Goal: Transaction & Acquisition: Purchase product/service

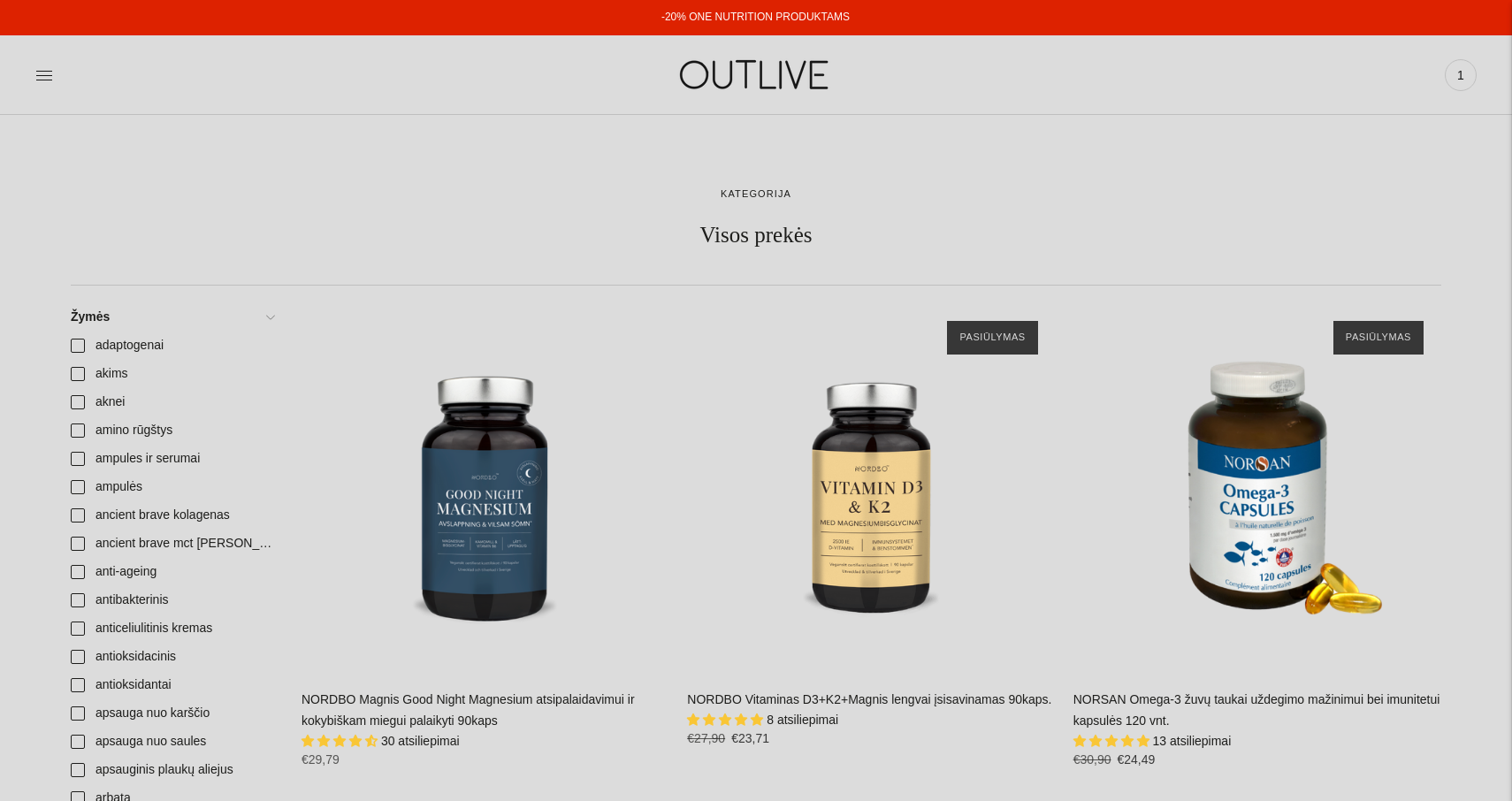
click at [744, 74] on img at bounding box center [756, 75] width 221 height 61
click at [692, 76] on img at bounding box center [756, 75] width 221 height 61
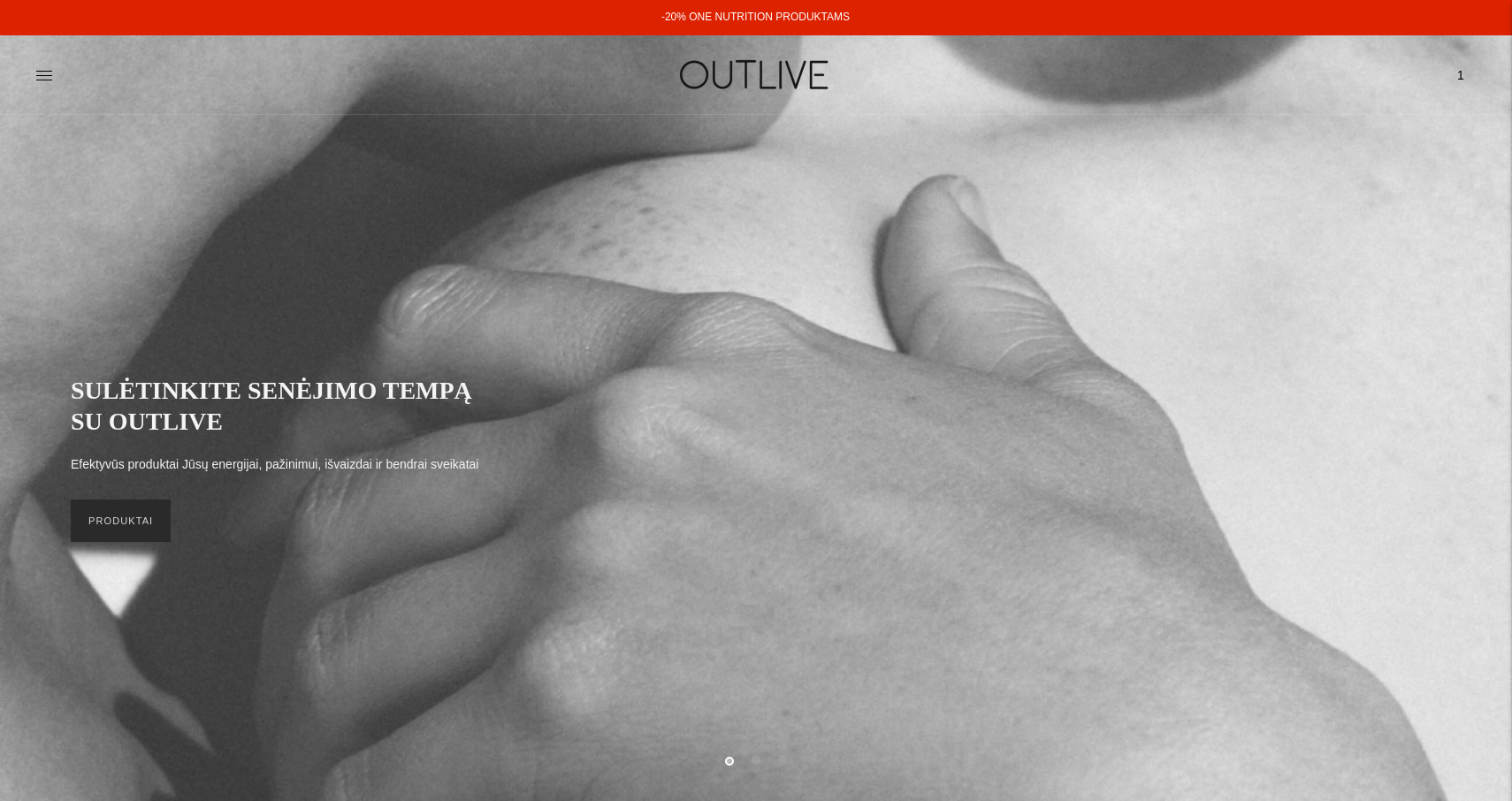
click at [114, 521] on link "PRODUKTAI" at bounding box center [121, 520] width 100 height 43
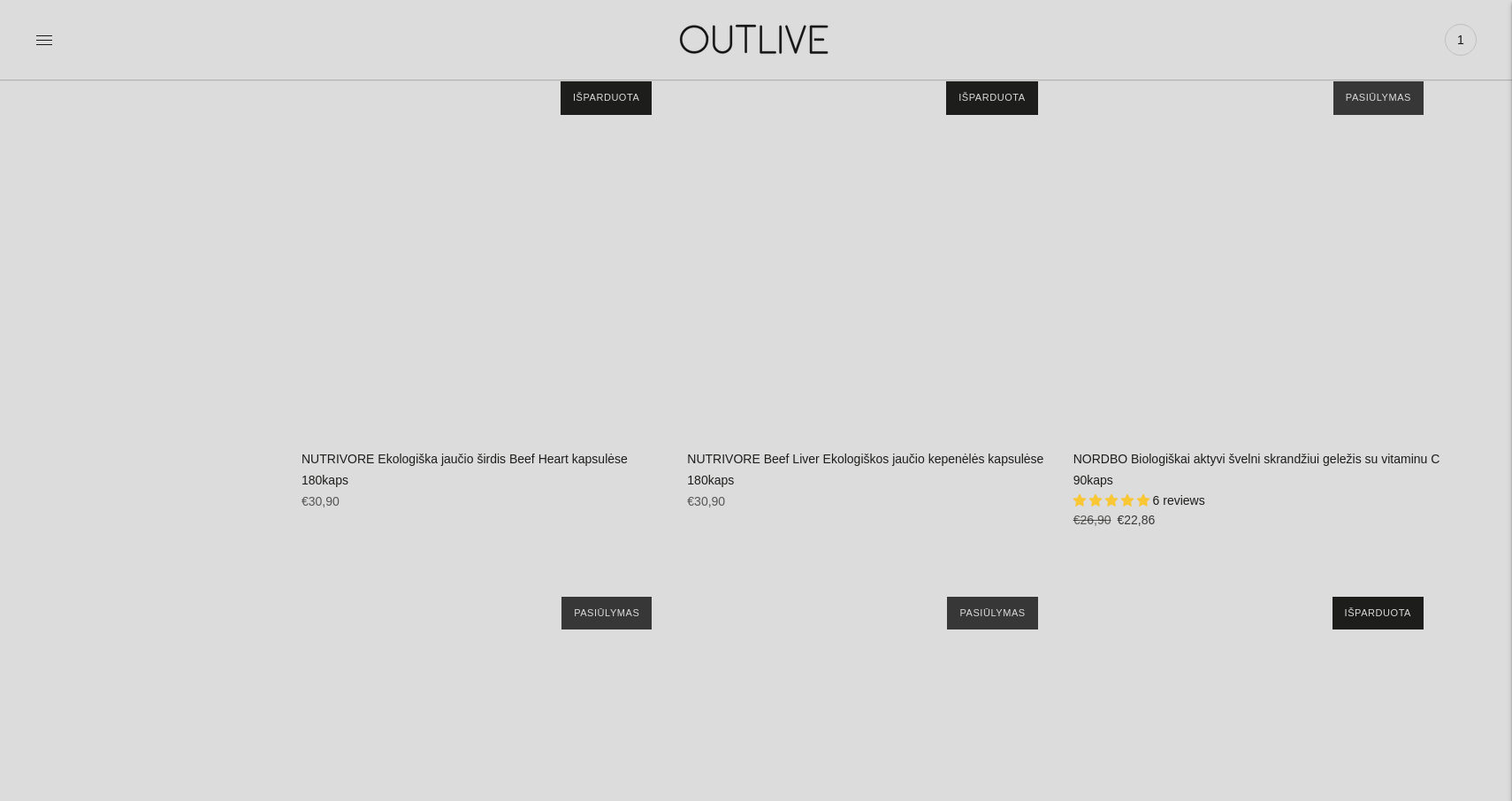
scroll to position [22487, 0]
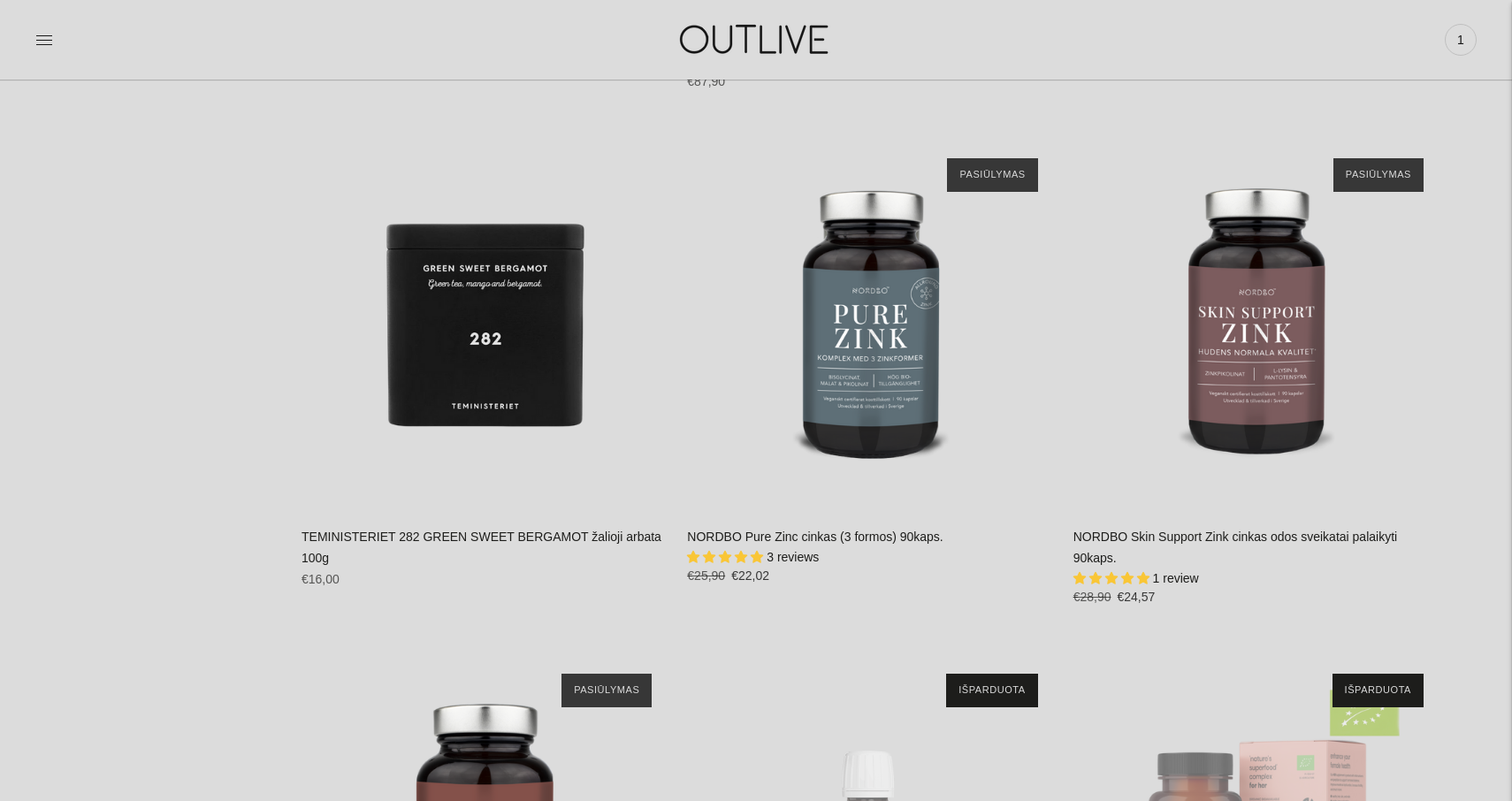
click at [748, 42] on img at bounding box center [756, 39] width 221 height 61
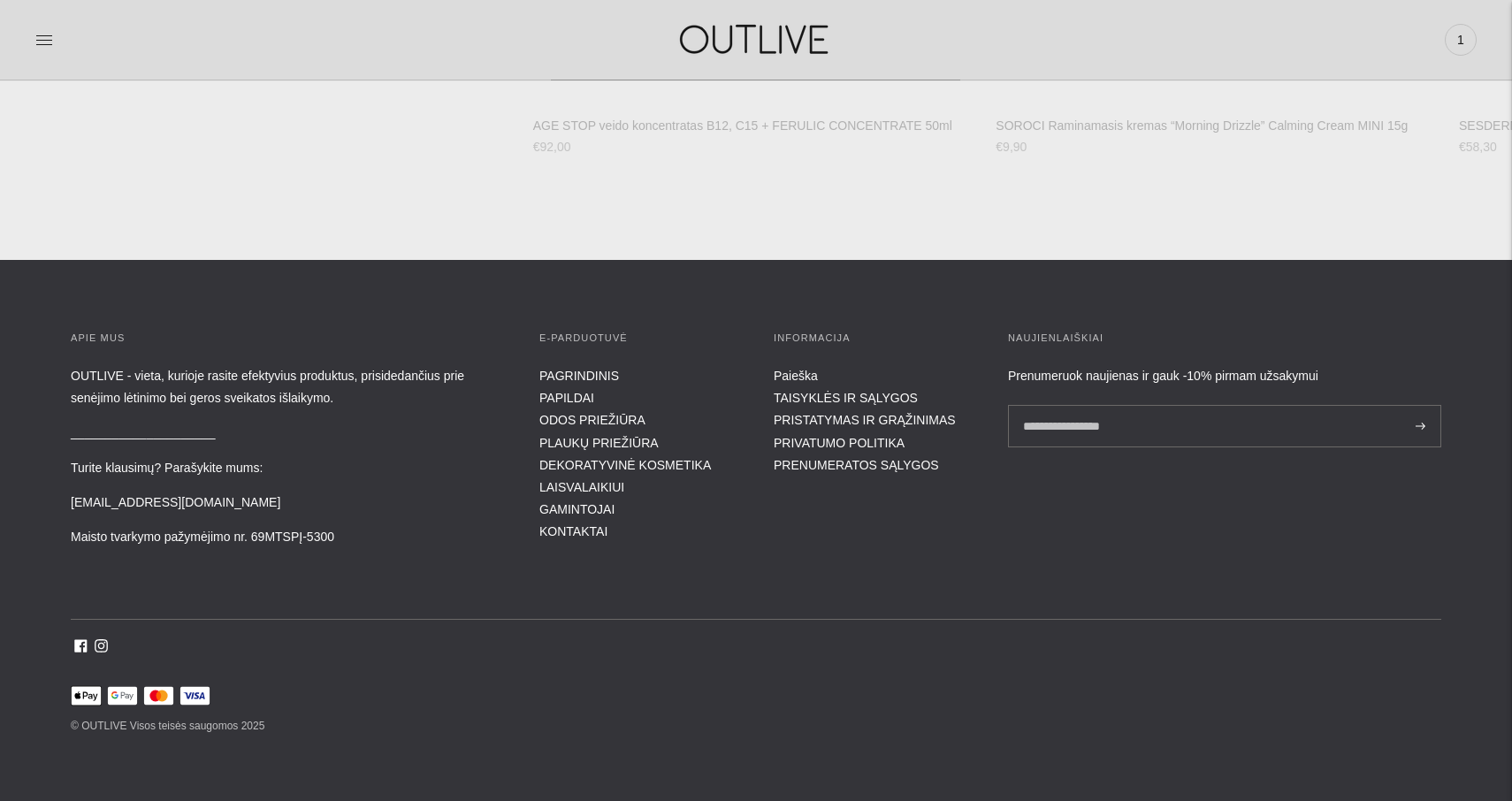
scroll to position [6976, 0]
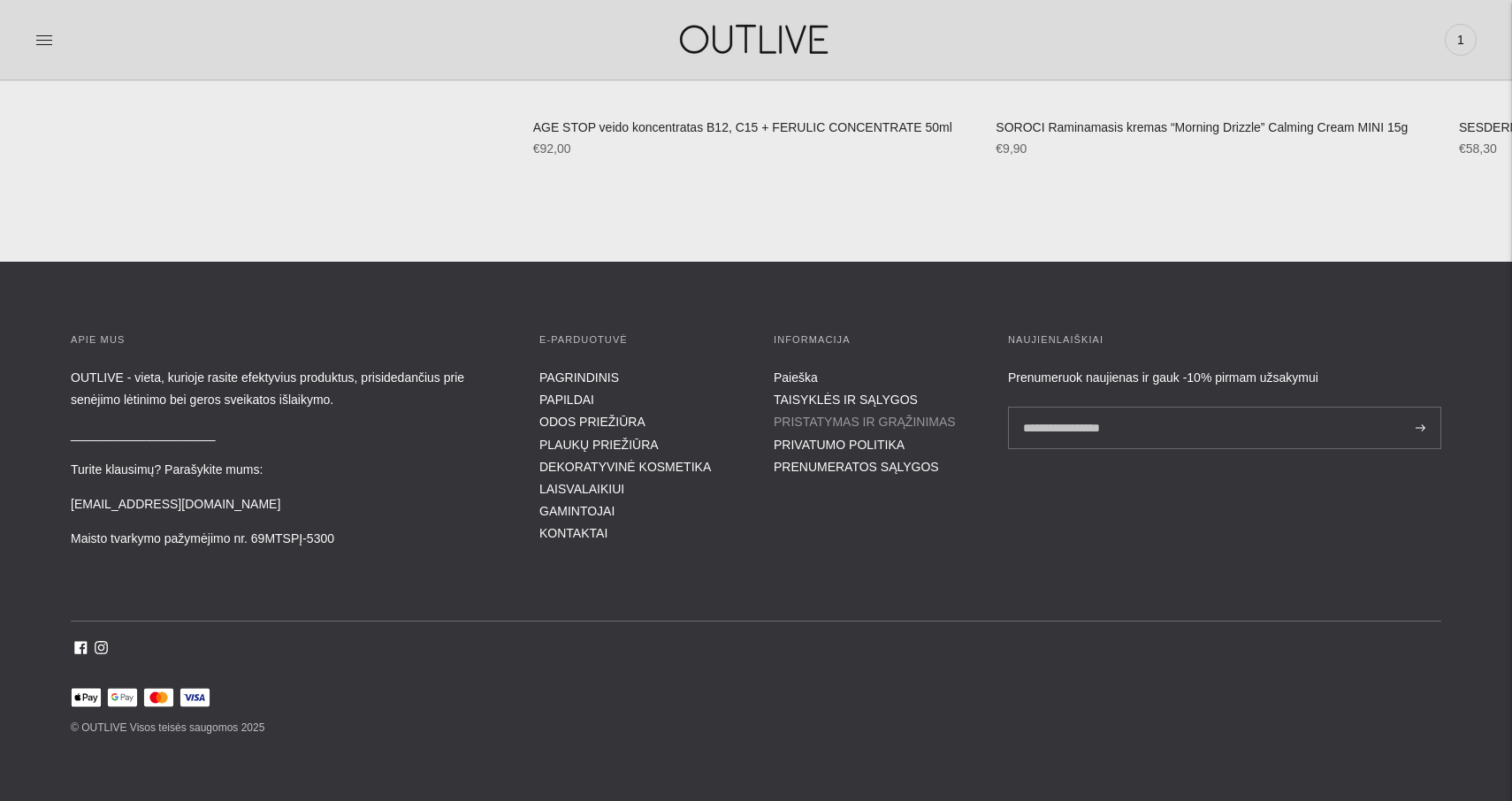
click at [810, 417] on link "PRISTATYMAS IR GRĄŽINIMAS" at bounding box center [865, 421] width 182 height 14
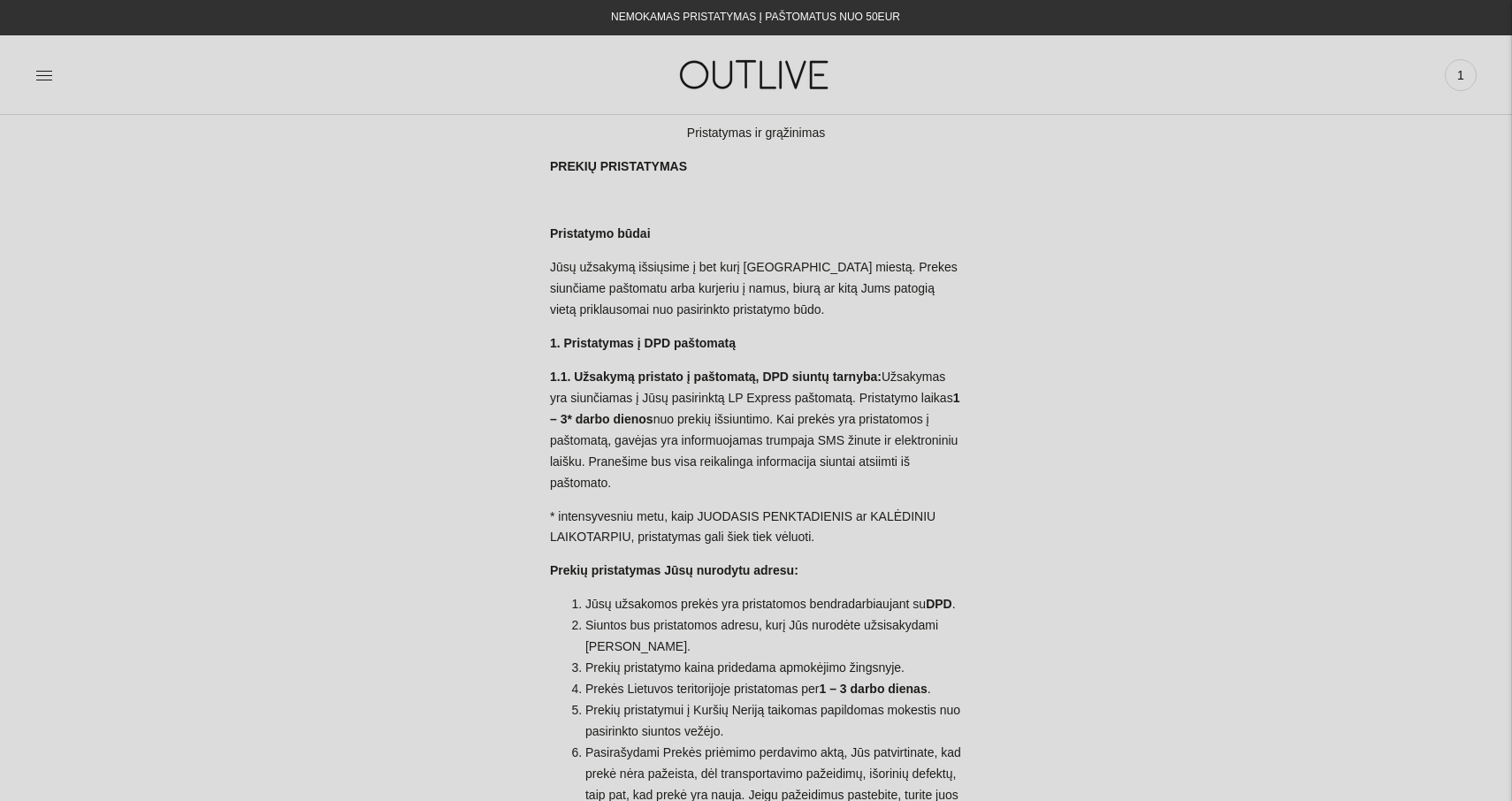
click at [741, 73] on img at bounding box center [756, 75] width 221 height 61
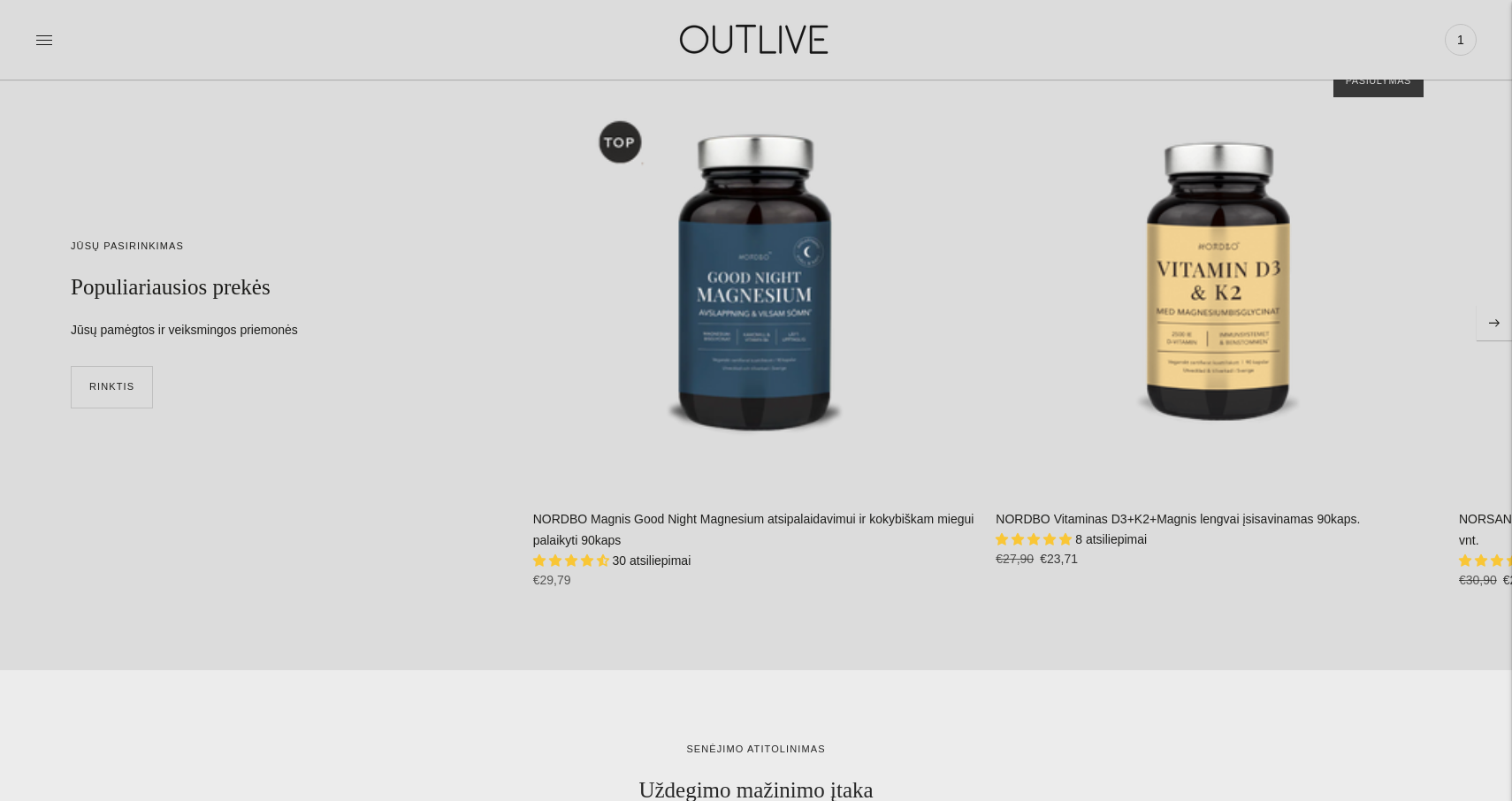
scroll to position [4896, 0]
click at [653, 524] on link "NORDBO Magnis Good Night Magnesium atsipalaidavimui ir kokybiškam miegui palaik…" at bounding box center [754, 528] width 441 height 35
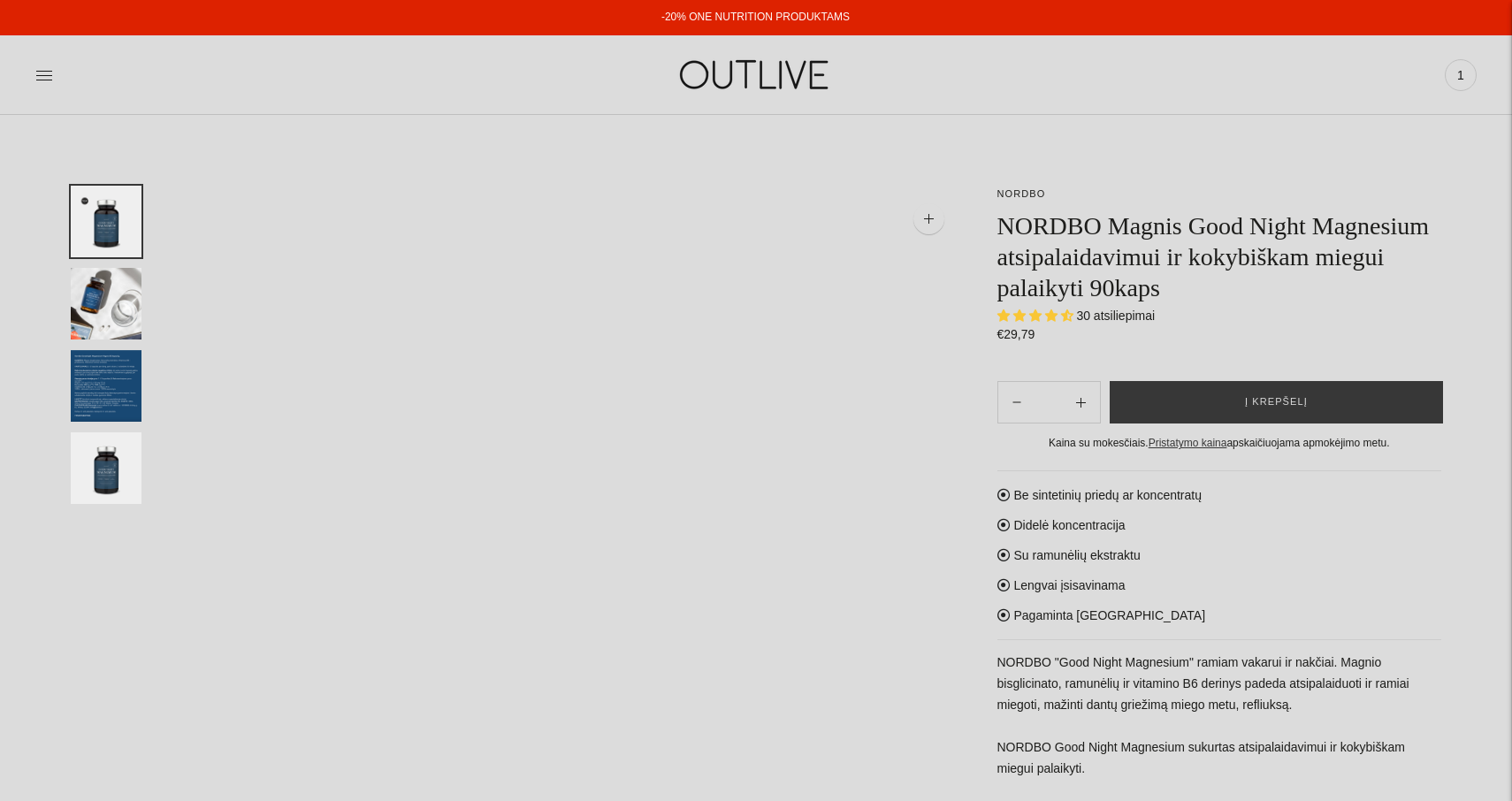
select select "**********"
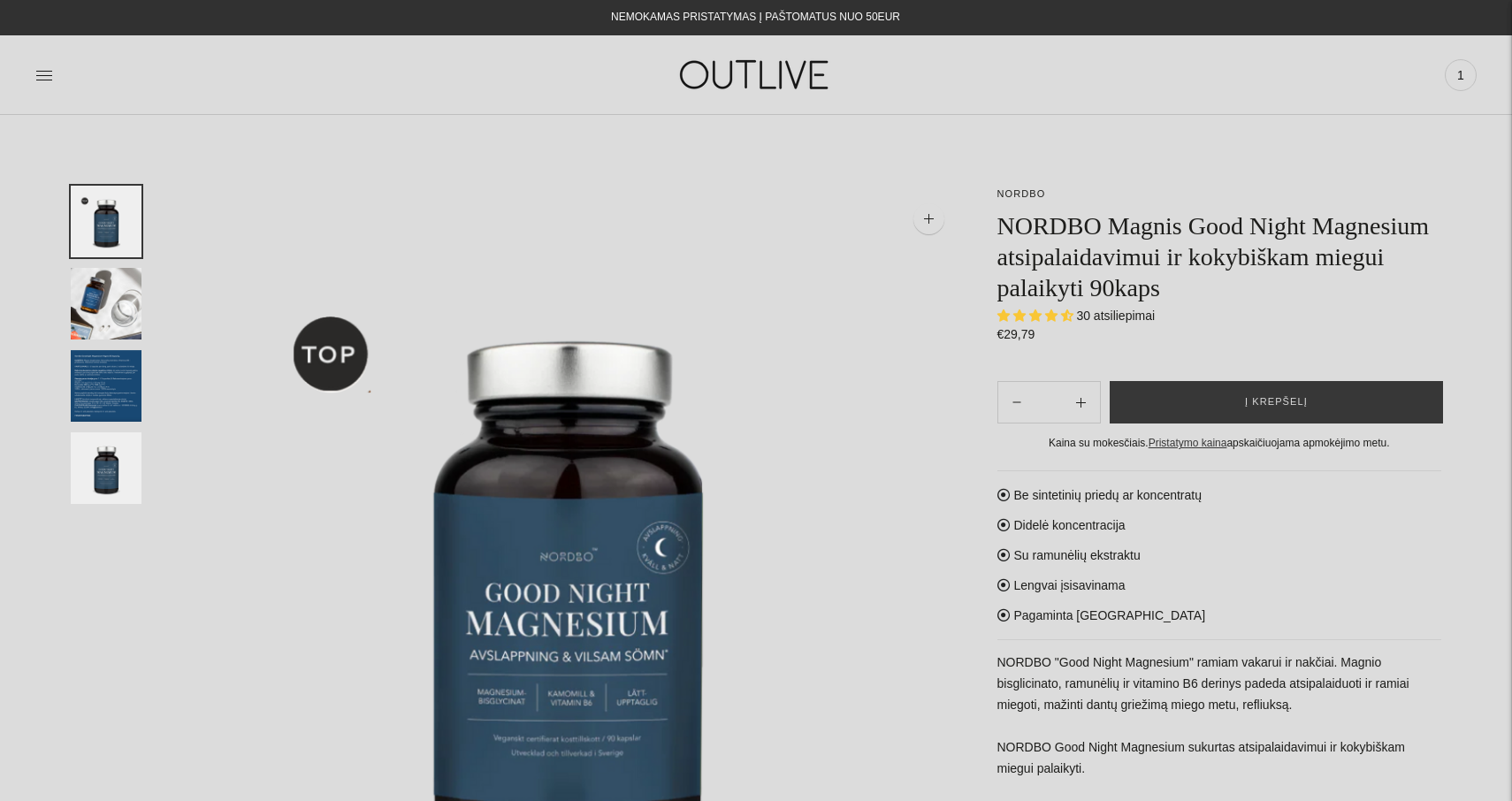
click at [740, 75] on img at bounding box center [756, 75] width 221 height 61
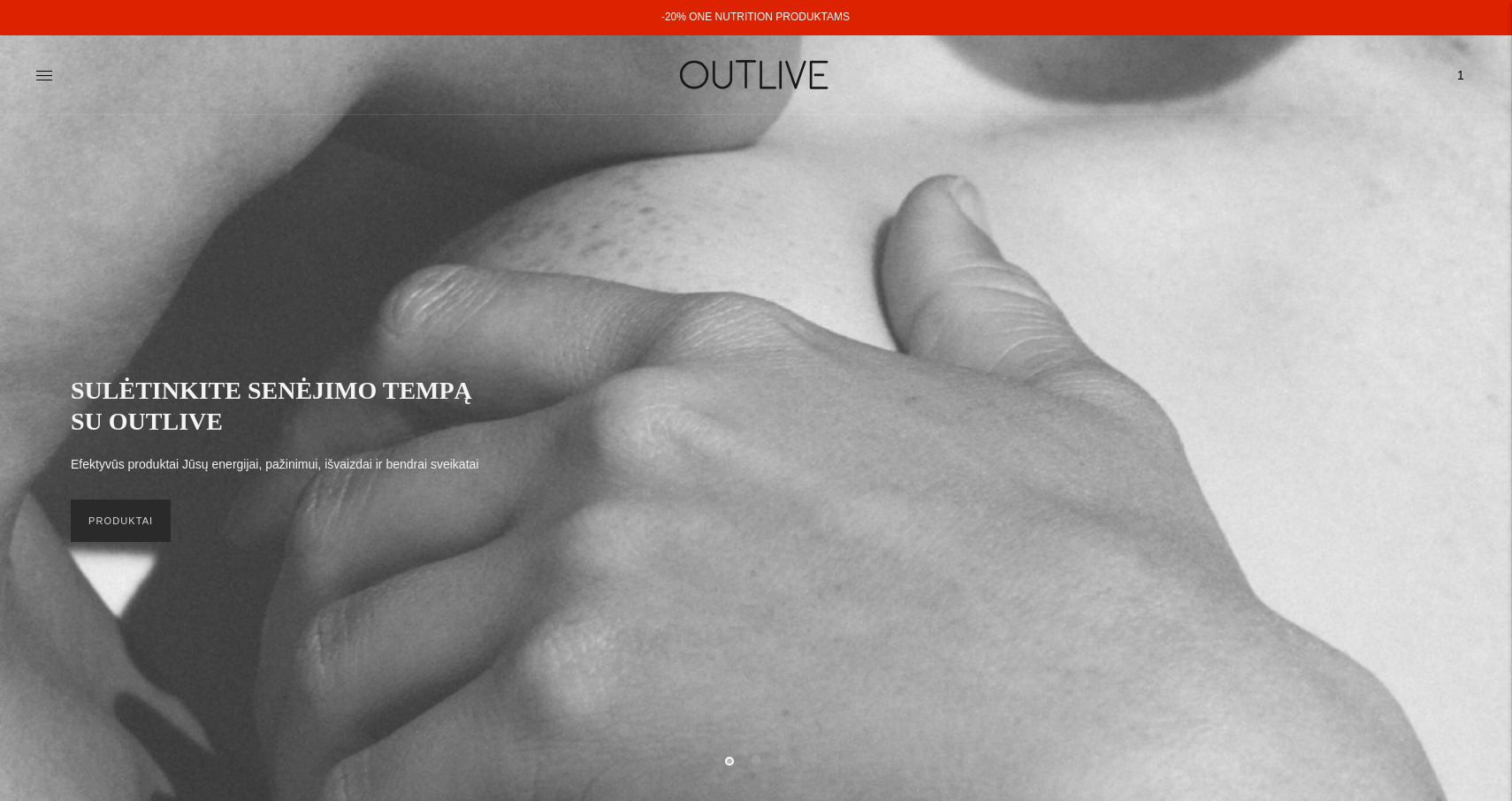
click at [116, 519] on link "PRODUKTAI" at bounding box center [121, 520] width 100 height 43
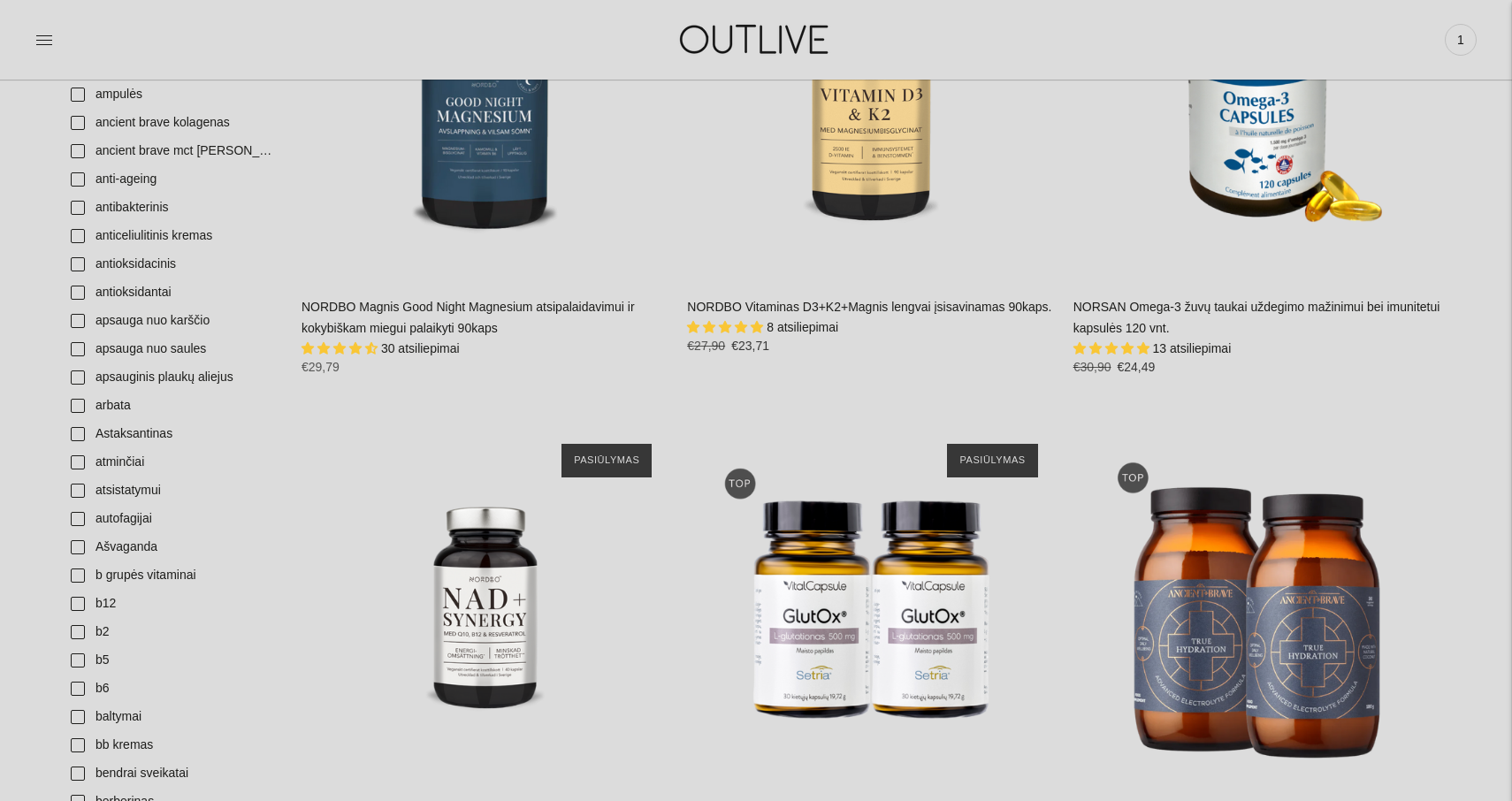
scroll to position [398, 0]
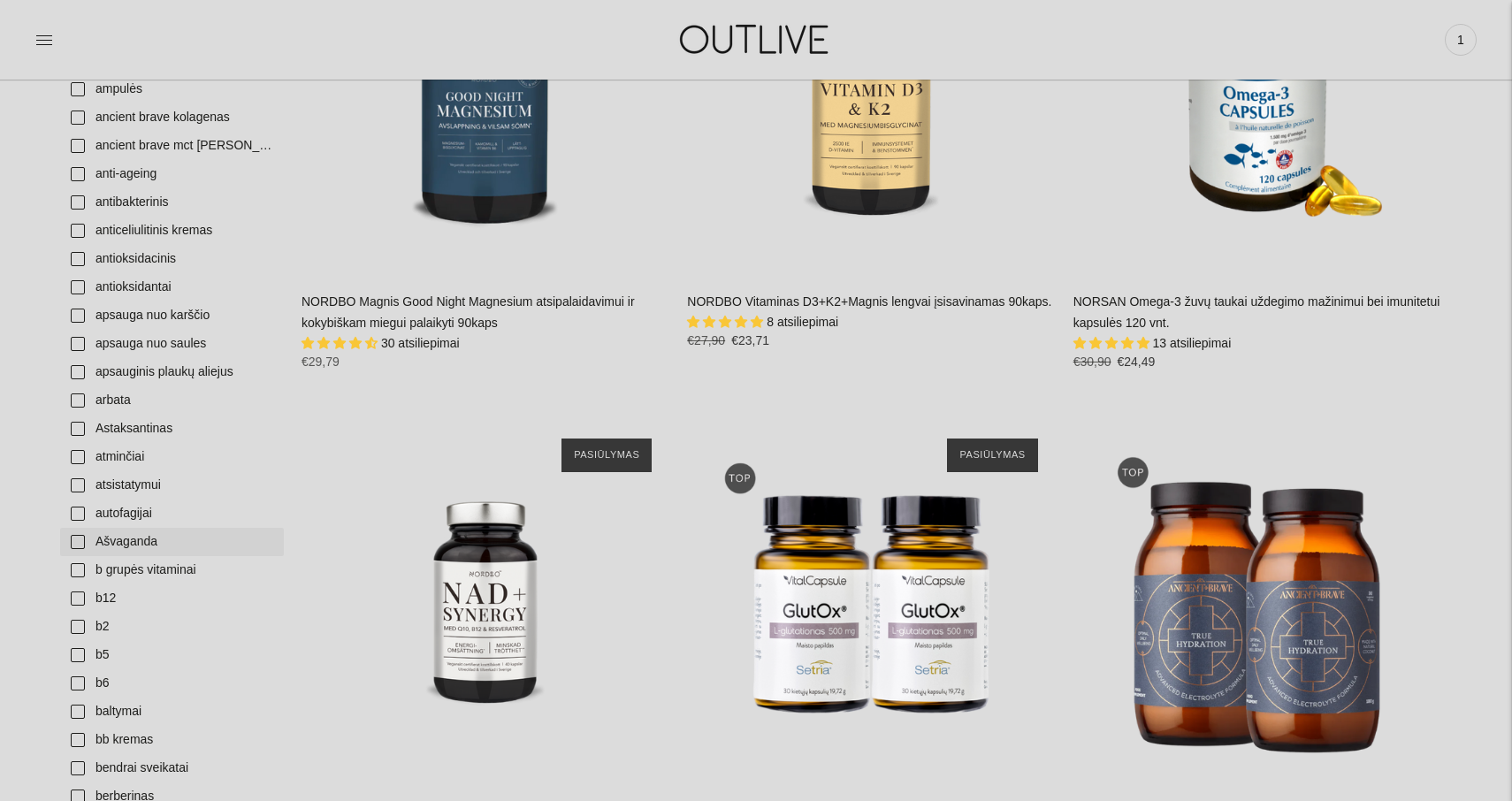
click at [80, 541] on link "Ašvaganda" at bounding box center [172, 542] width 224 height 28
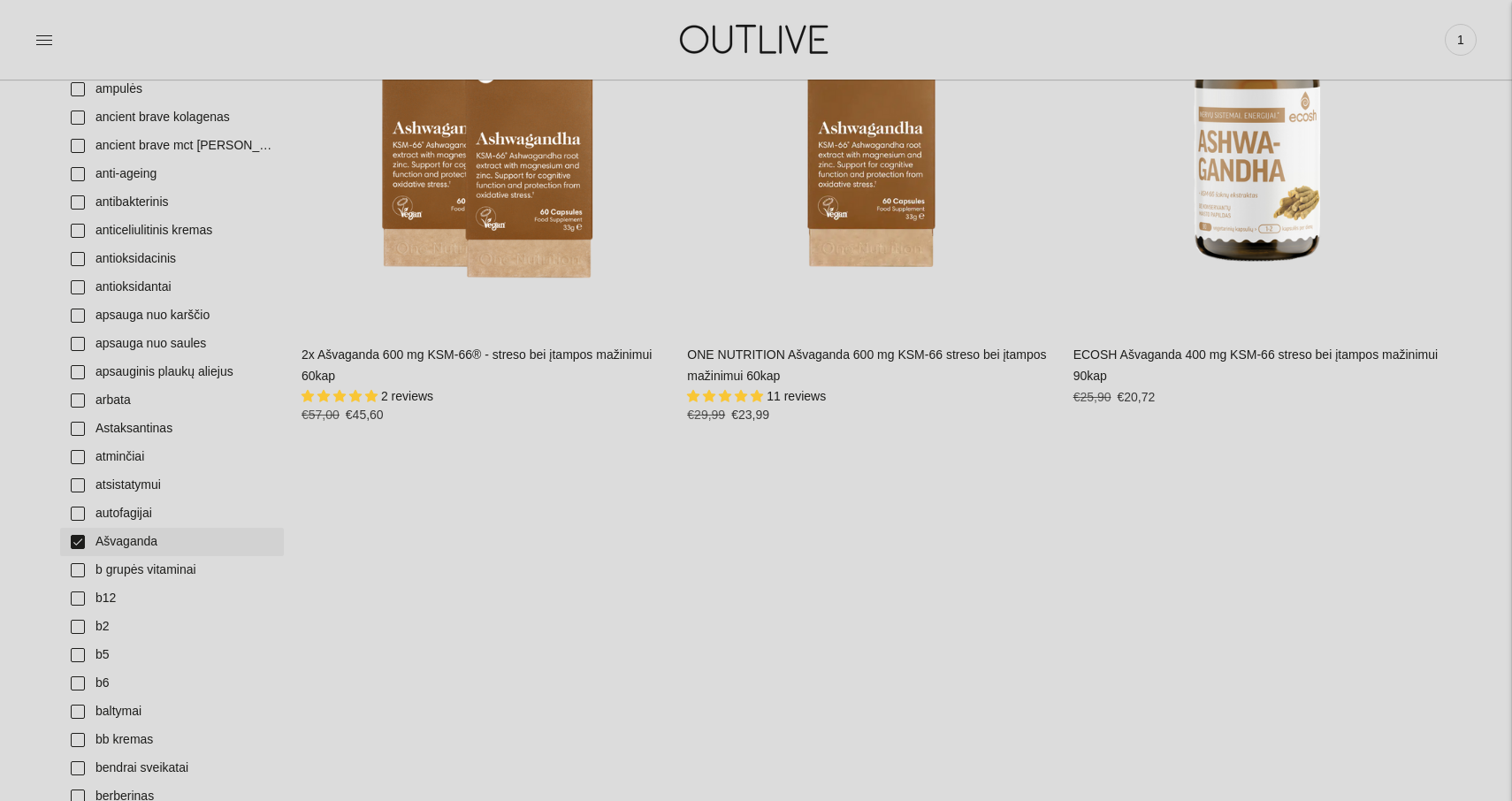
click at [79, 540] on link "Ašvaganda" at bounding box center [172, 542] width 224 height 28
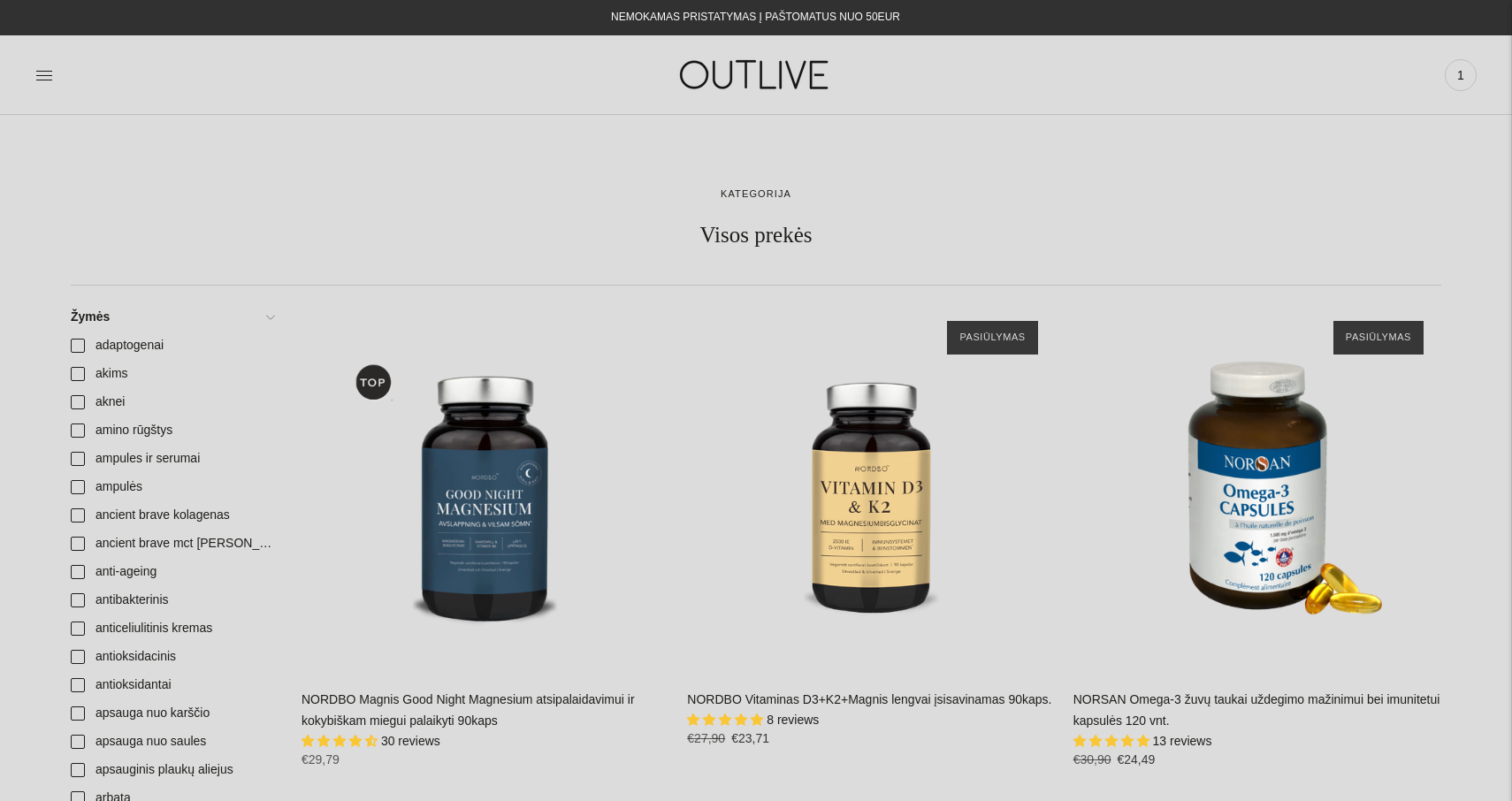
click at [728, 77] on img at bounding box center [756, 75] width 221 height 61
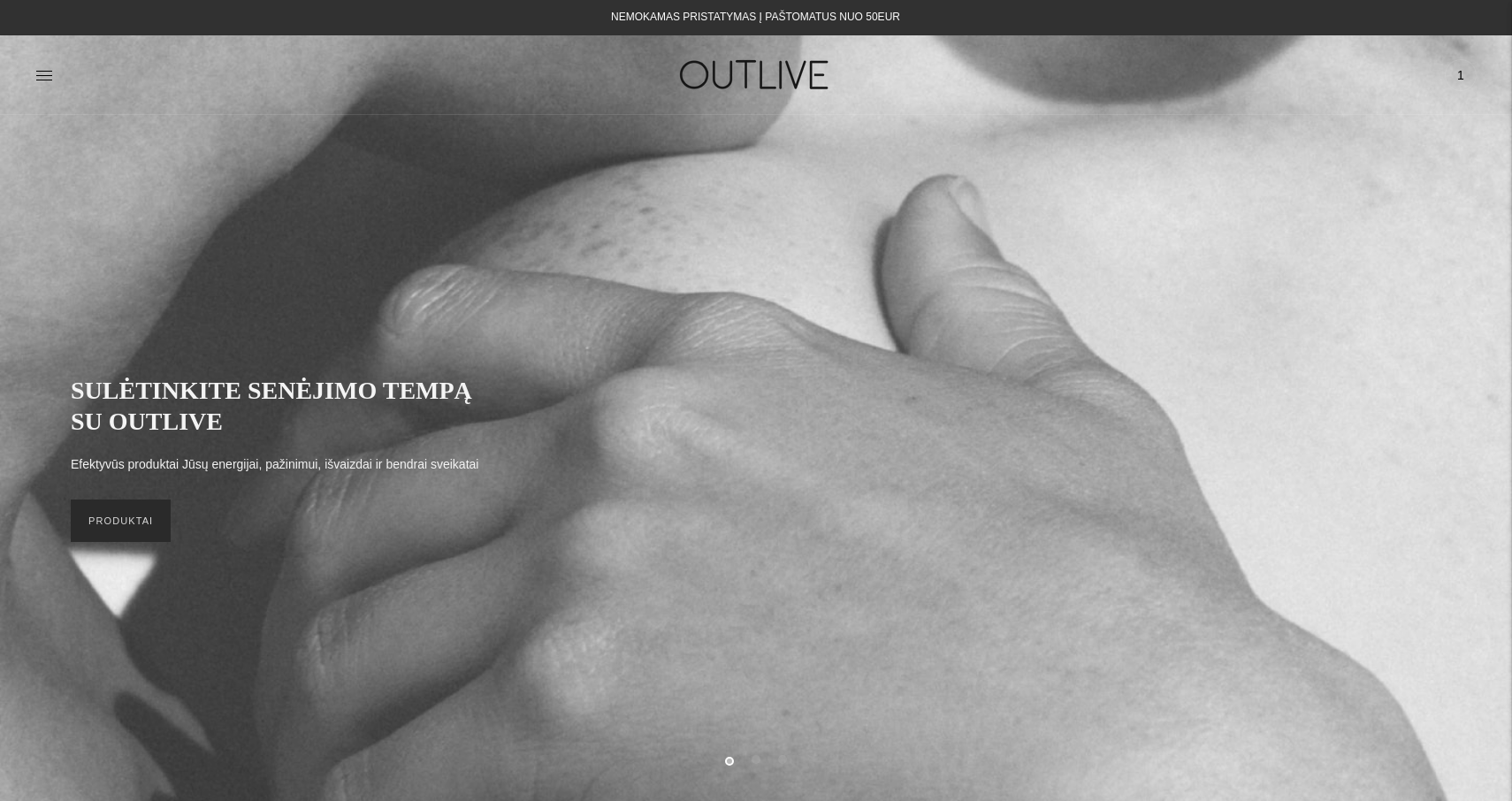
click at [114, 521] on link "PRODUKTAI" at bounding box center [121, 520] width 100 height 43
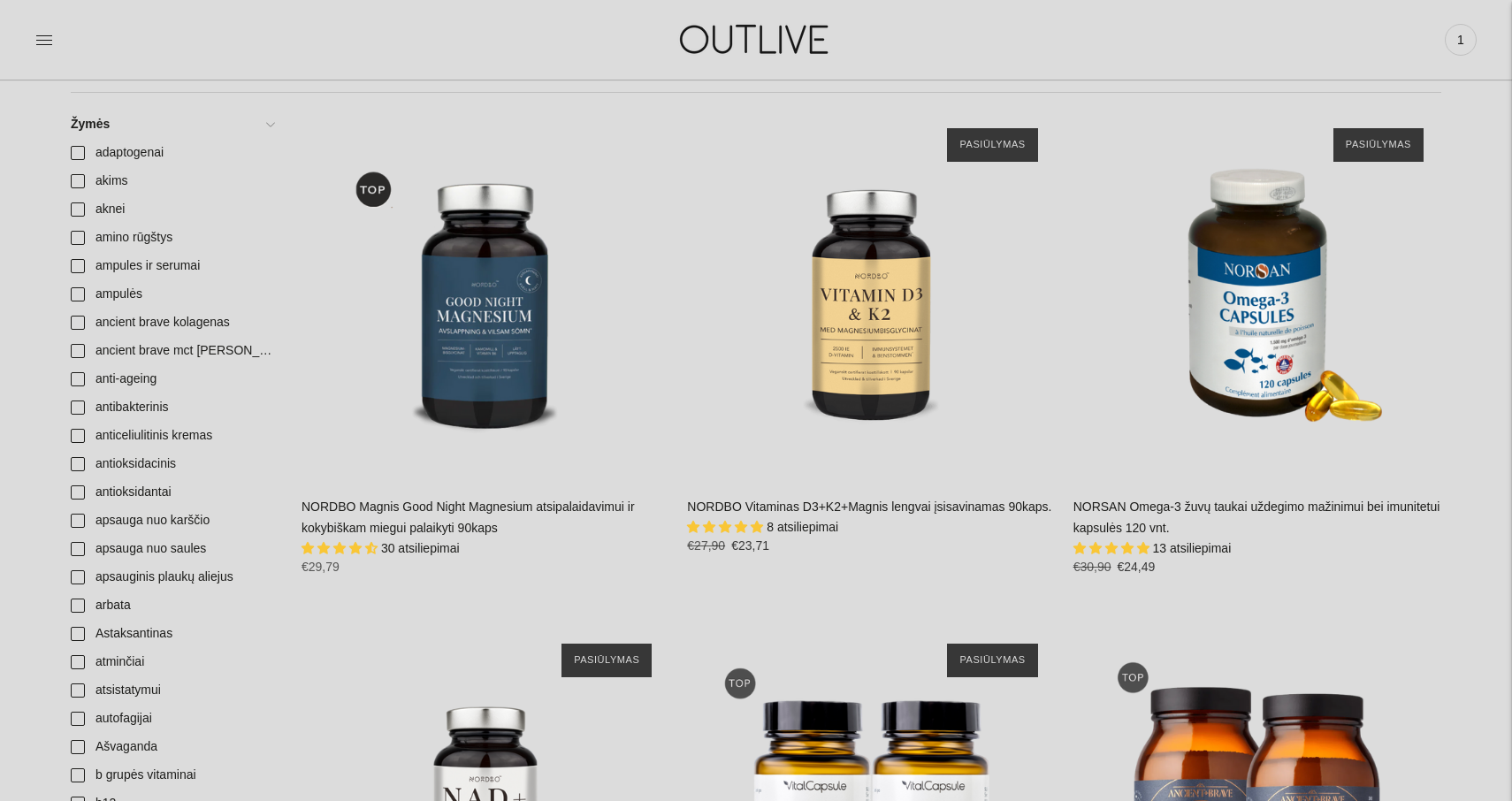
scroll to position [383, 0]
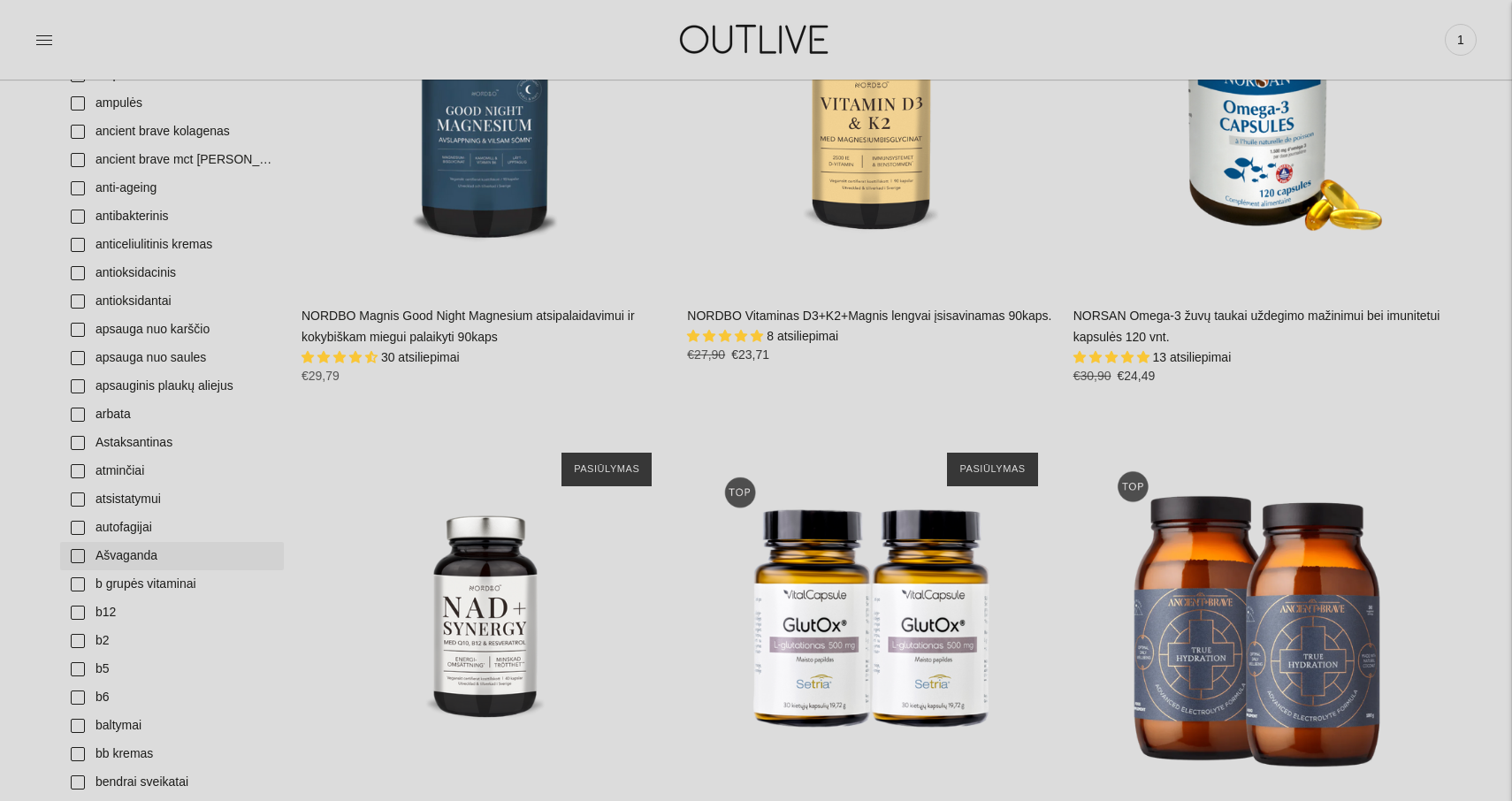
click at [79, 556] on link "Ašvaganda" at bounding box center [172, 556] width 224 height 28
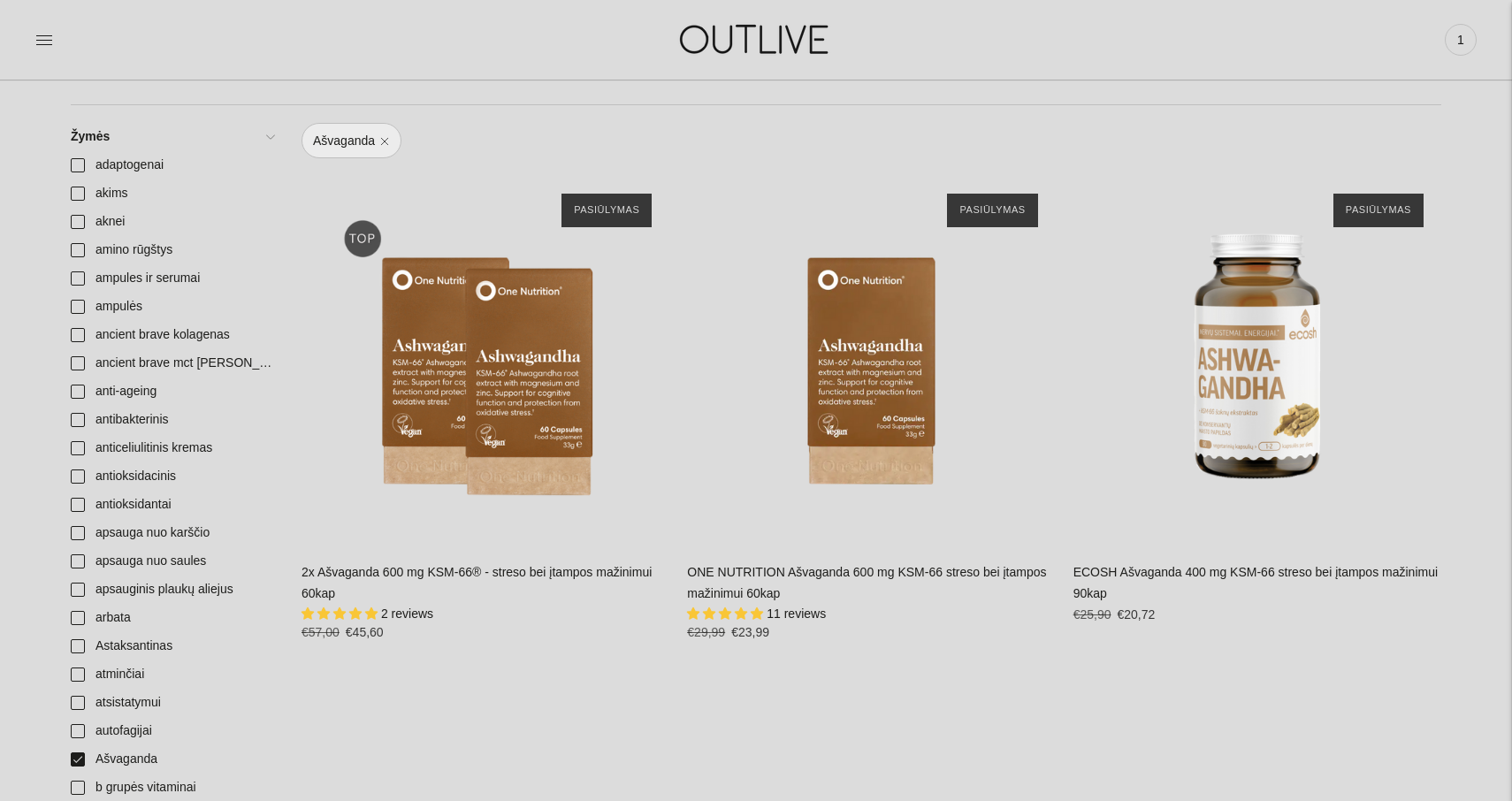
scroll to position [185, 0]
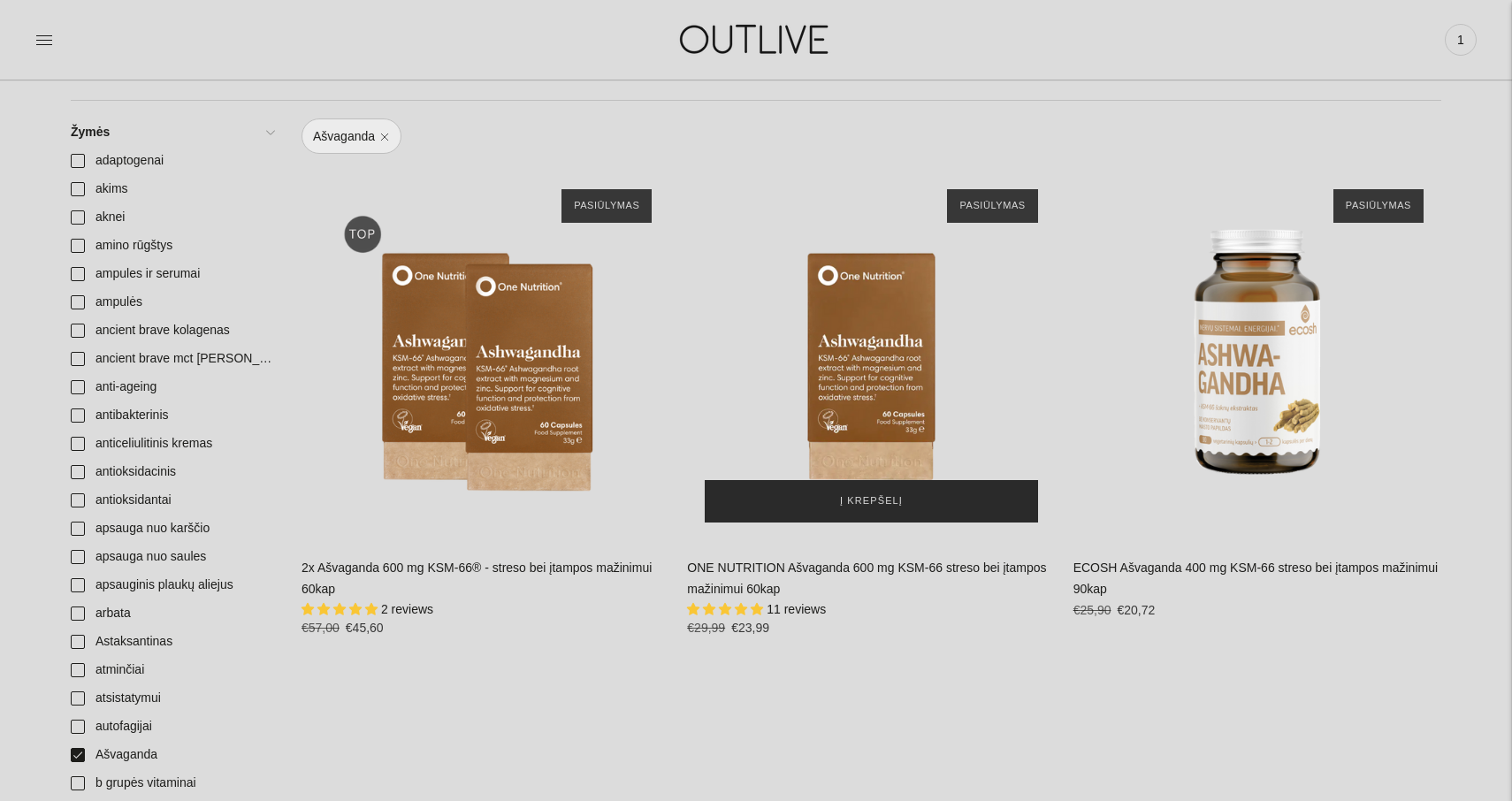
click at [868, 503] on span "Į krepšelį" at bounding box center [871, 501] width 63 height 18
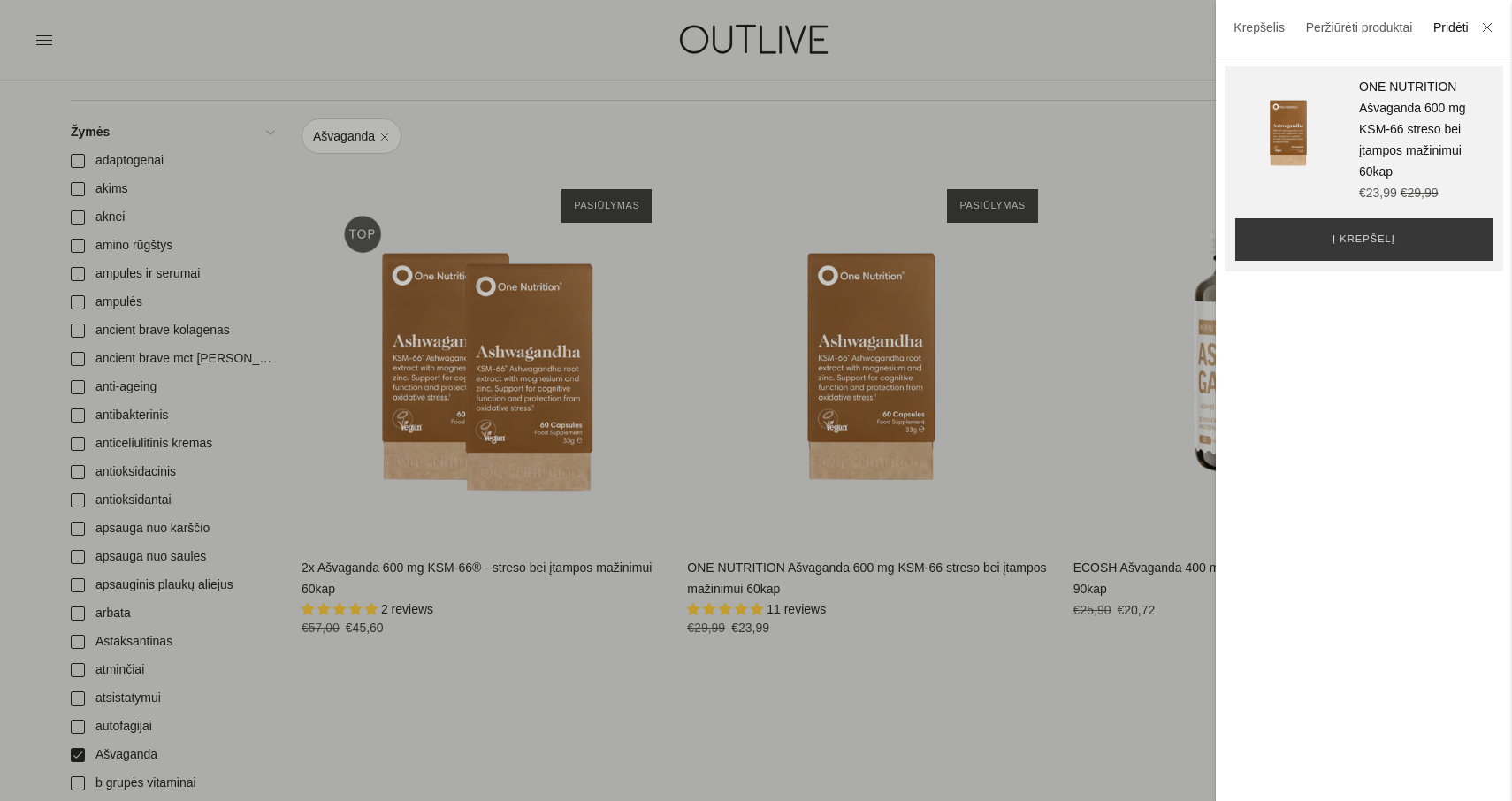
click at [924, 110] on div at bounding box center [756, 400] width 1512 height 801
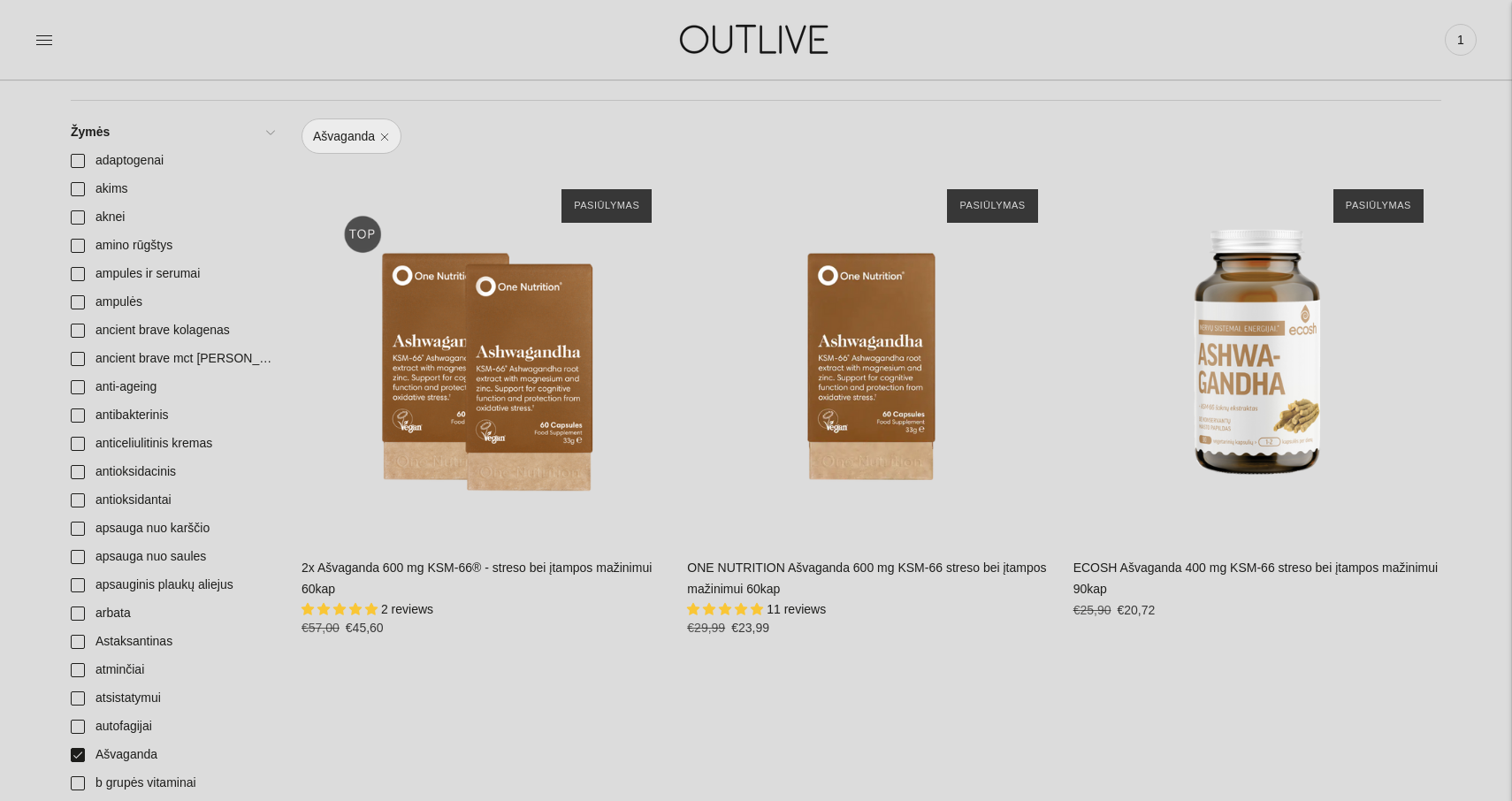
click at [740, 37] on img at bounding box center [756, 39] width 221 height 61
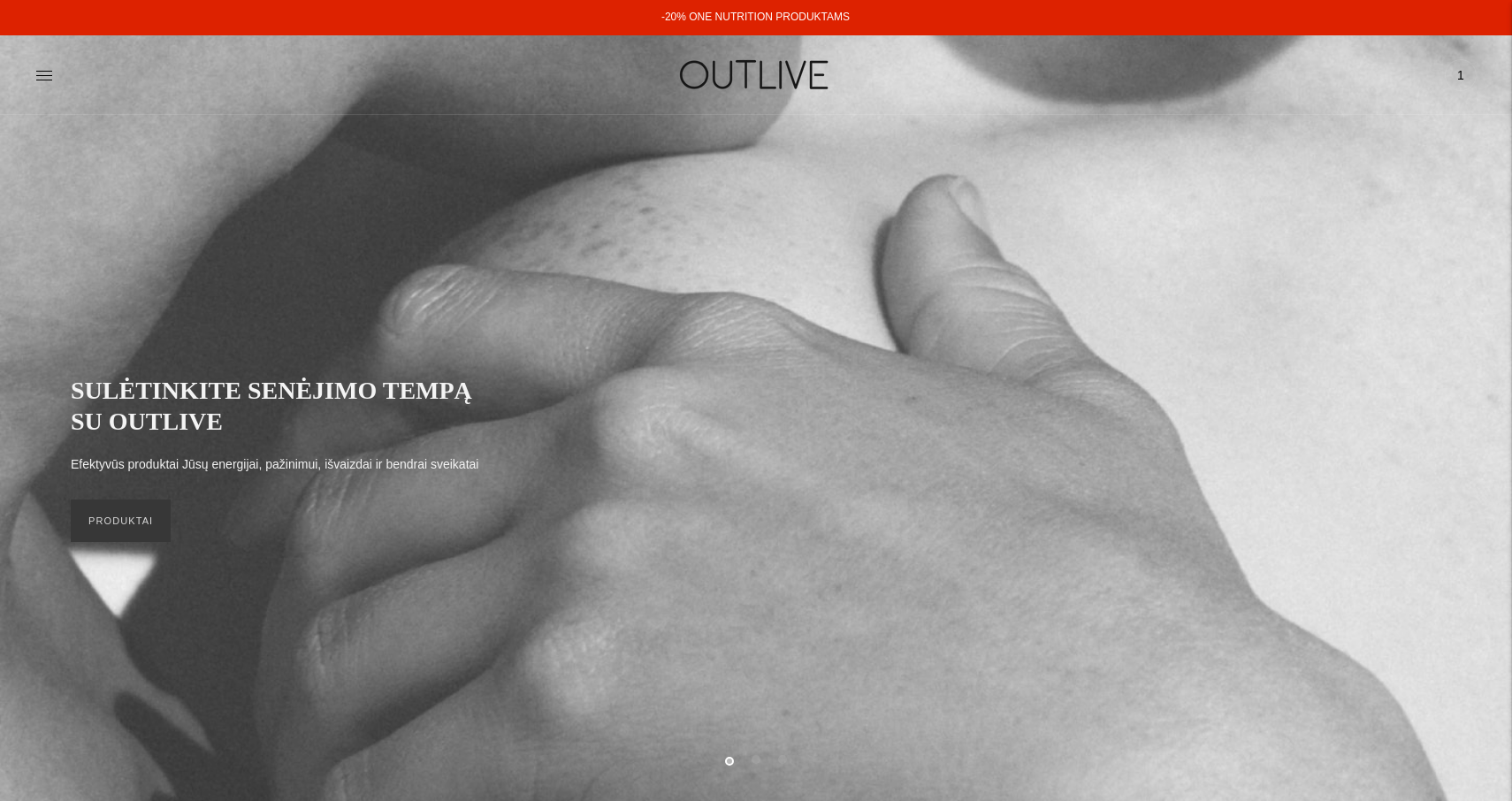
click at [756, 12] on link "-20% ONE NUTRITION PRODUKTAMS" at bounding box center [756, 16] width 188 height 12
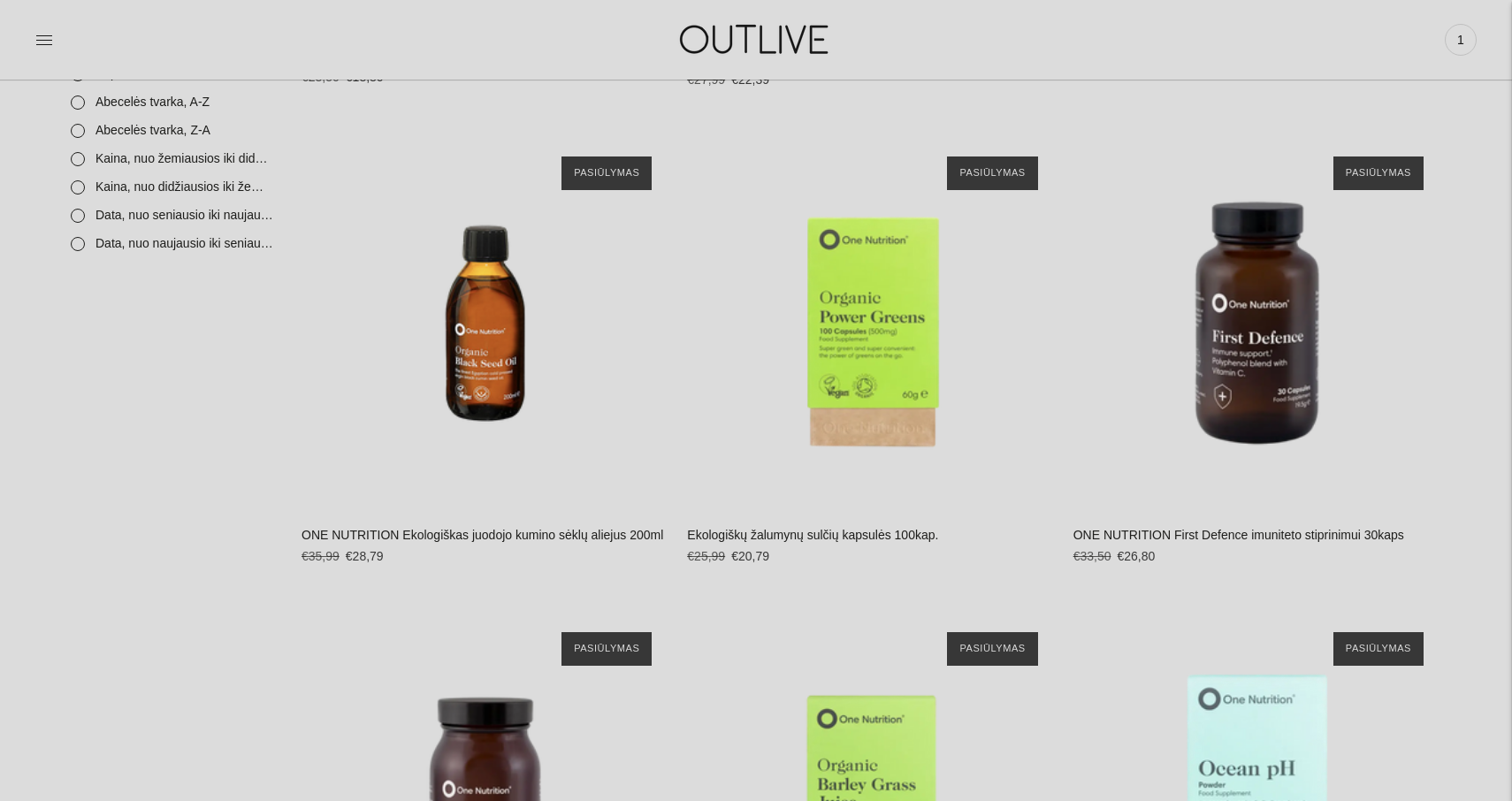
scroll to position [2482, 0]
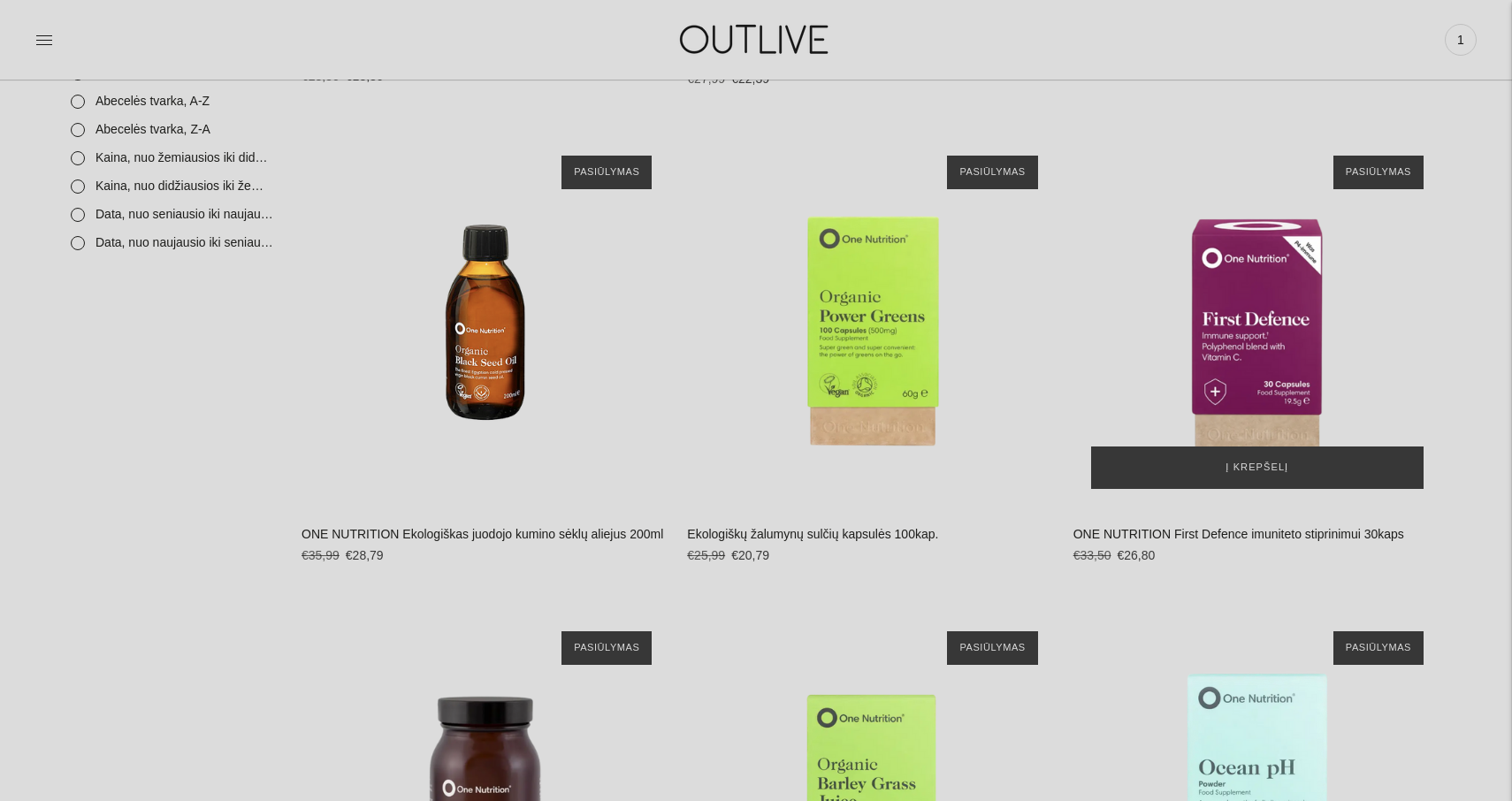
click at [1268, 317] on div "ONE NUTRITION First Defence imuniteto stiprinimui 30kaps\a" at bounding box center [1257, 321] width 367 height 367
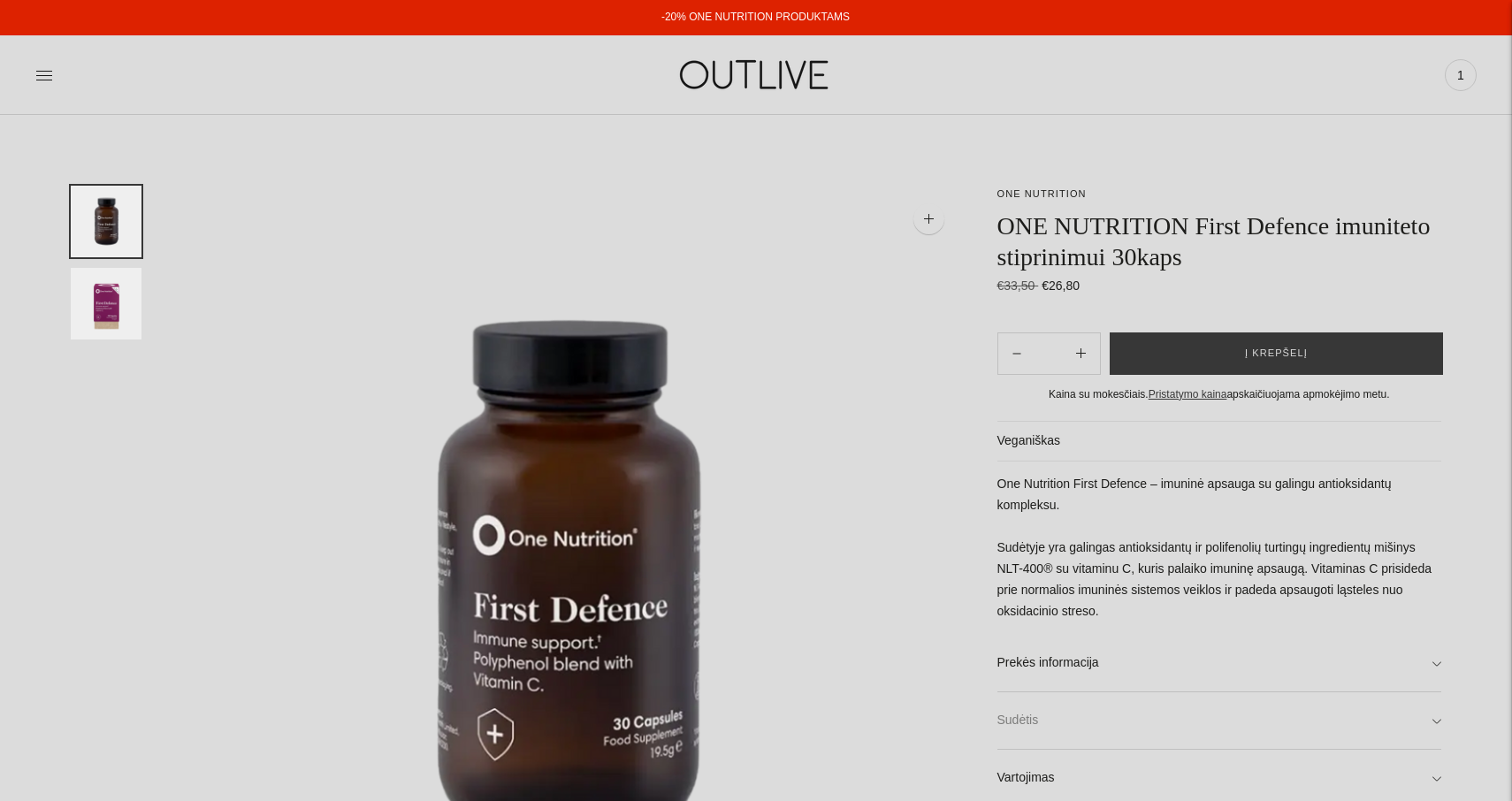
click at [1435, 710] on link "Sudėtis" at bounding box center [1220, 720] width 444 height 57
click at [748, 18] on link "-20% ONE NUTRITION PRODUKTAMS" at bounding box center [756, 16] width 188 height 12
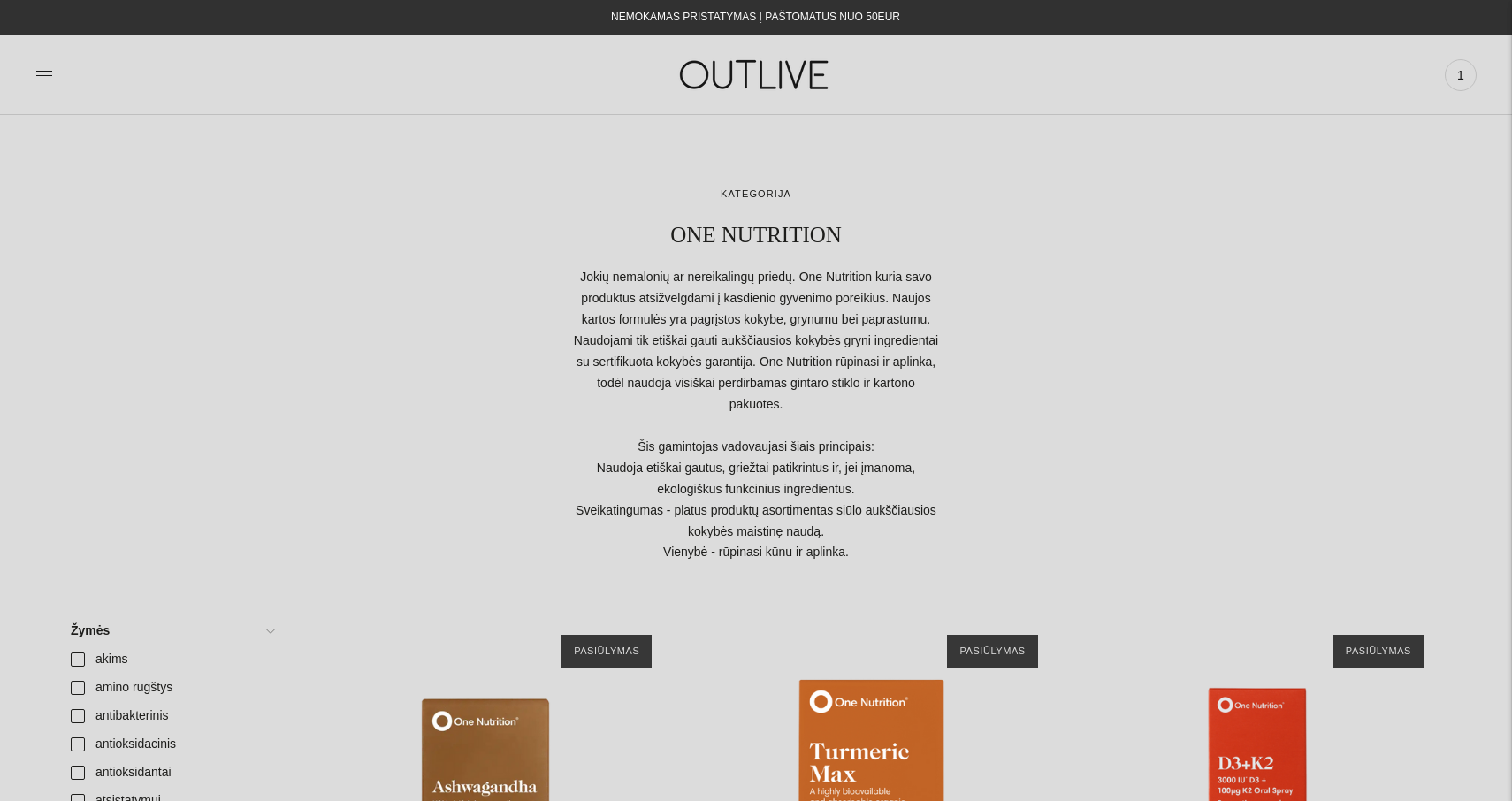
click at [704, 73] on img at bounding box center [756, 75] width 221 height 61
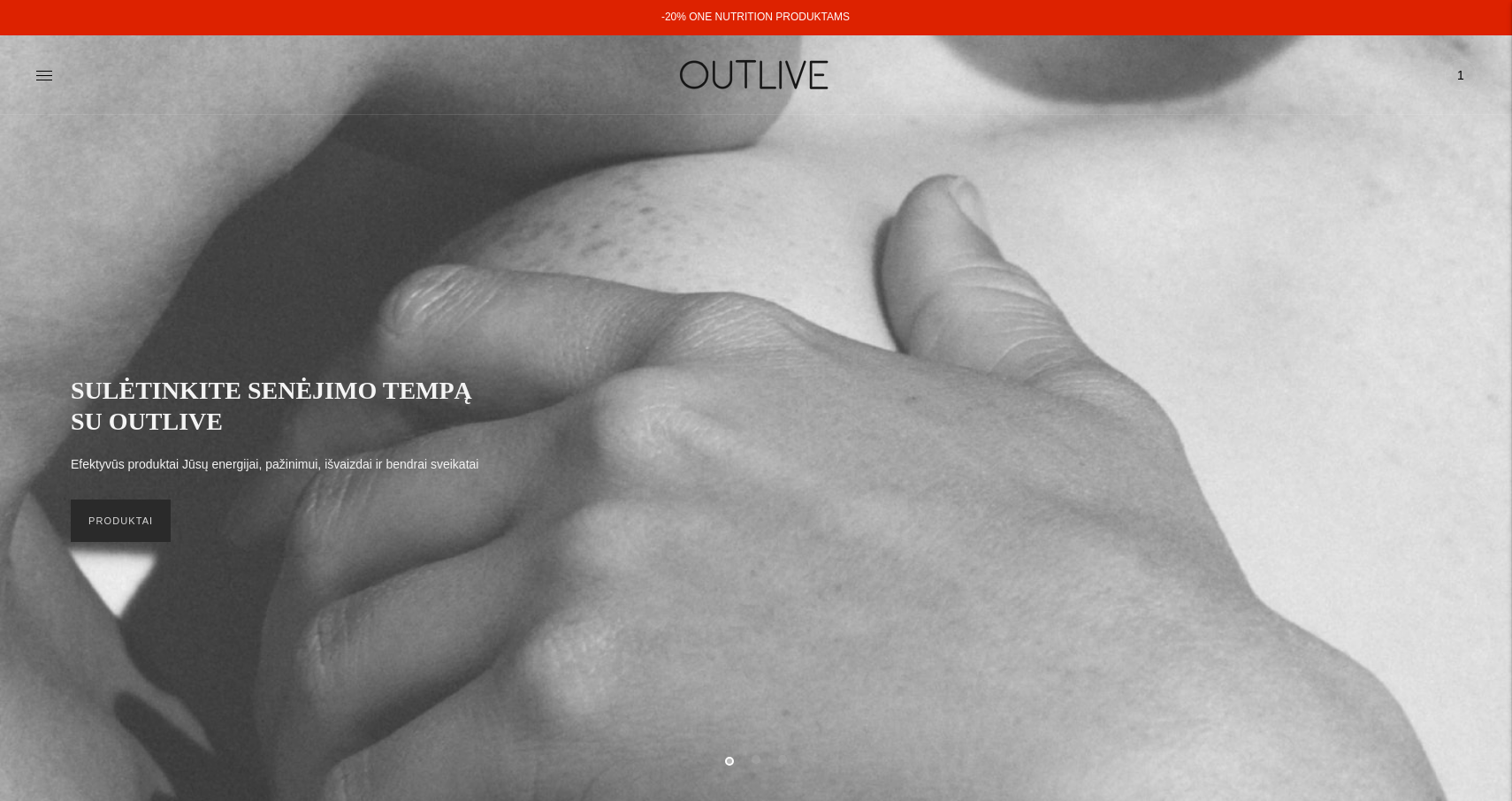
click at [116, 521] on link "PRODUKTAI" at bounding box center [121, 520] width 100 height 43
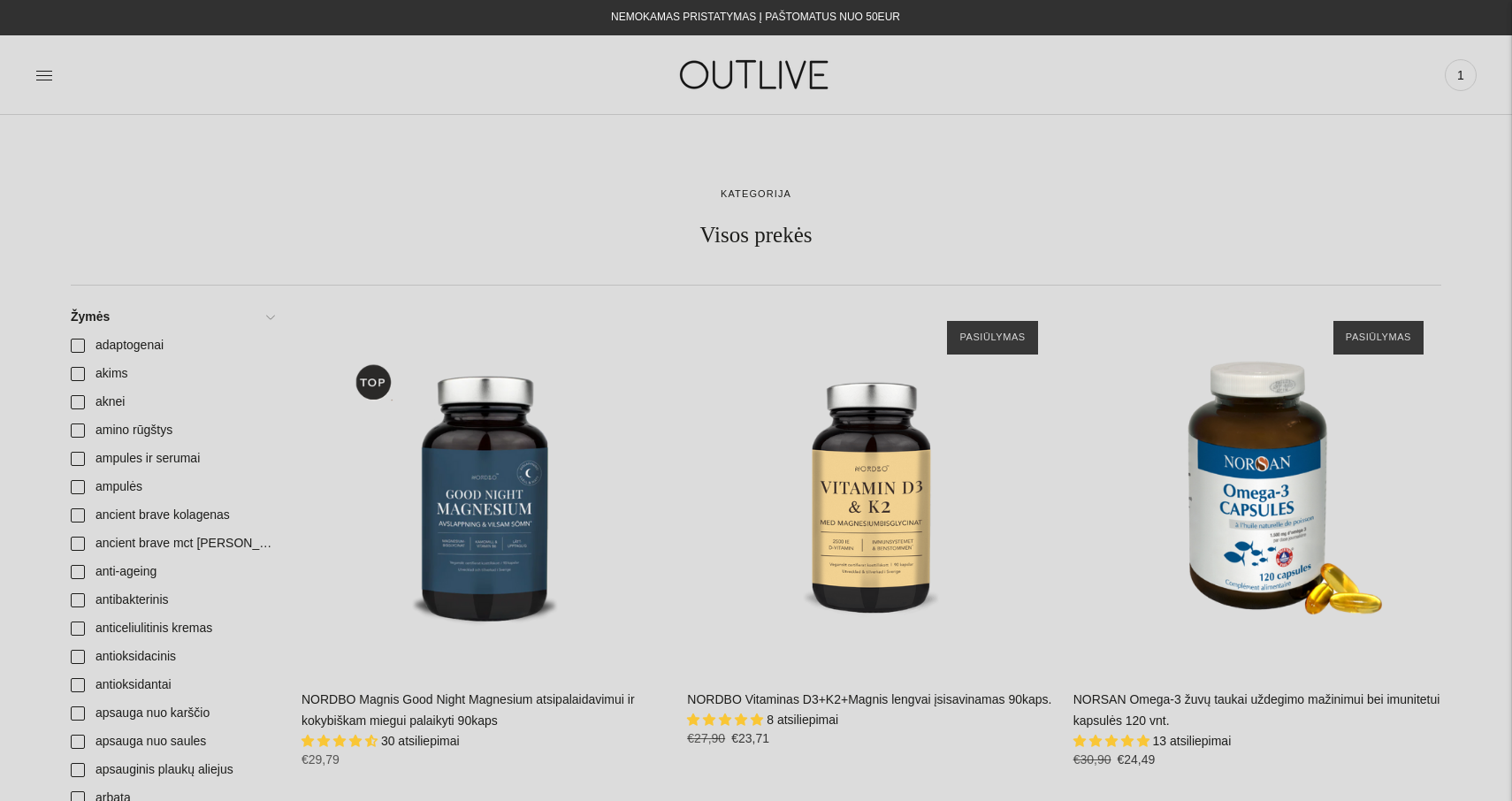
click at [717, 70] on img at bounding box center [756, 75] width 221 height 61
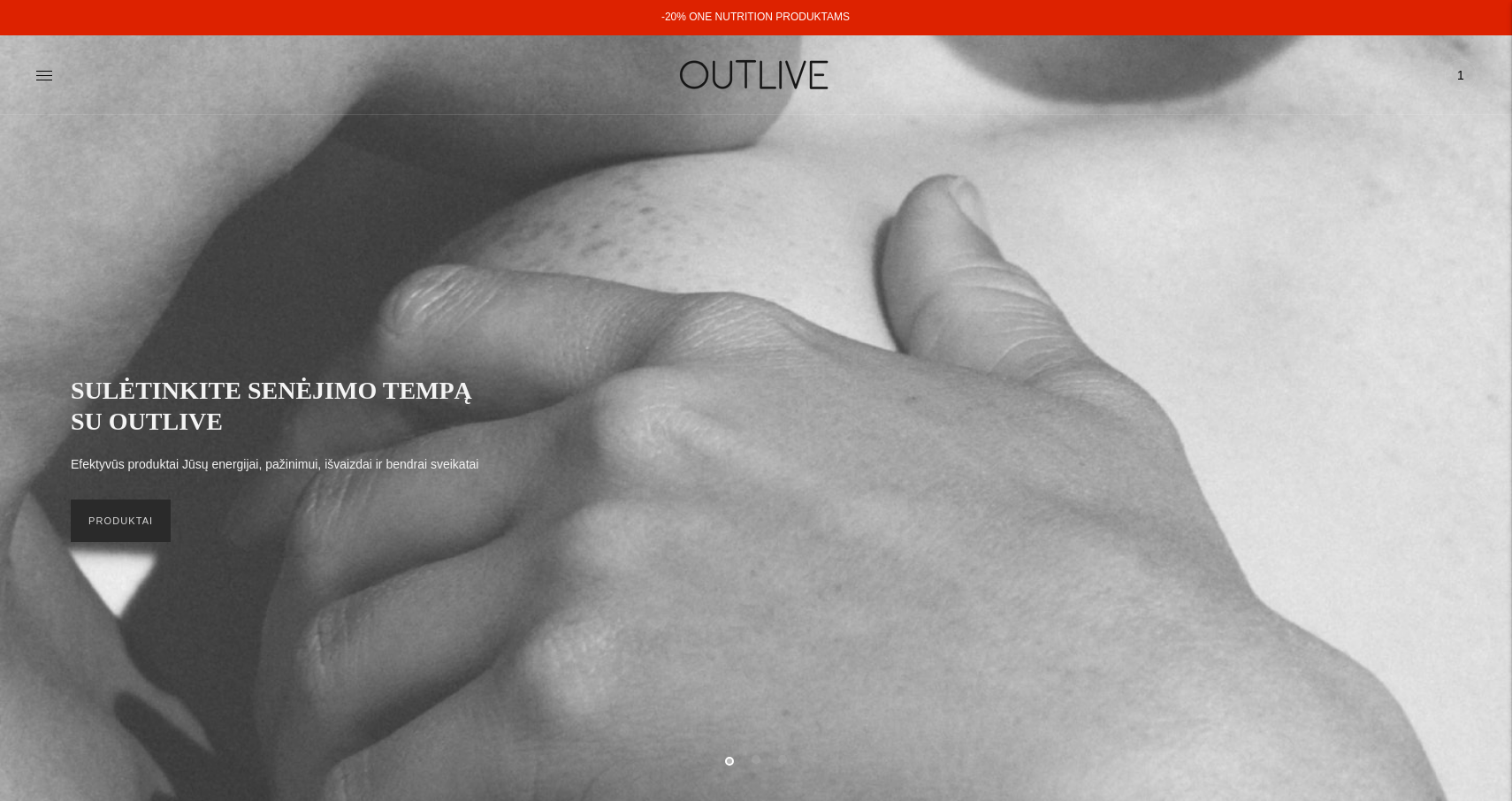
click at [114, 517] on link "PRODUKTAI" at bounding box center [121, 520] width 100 height 43
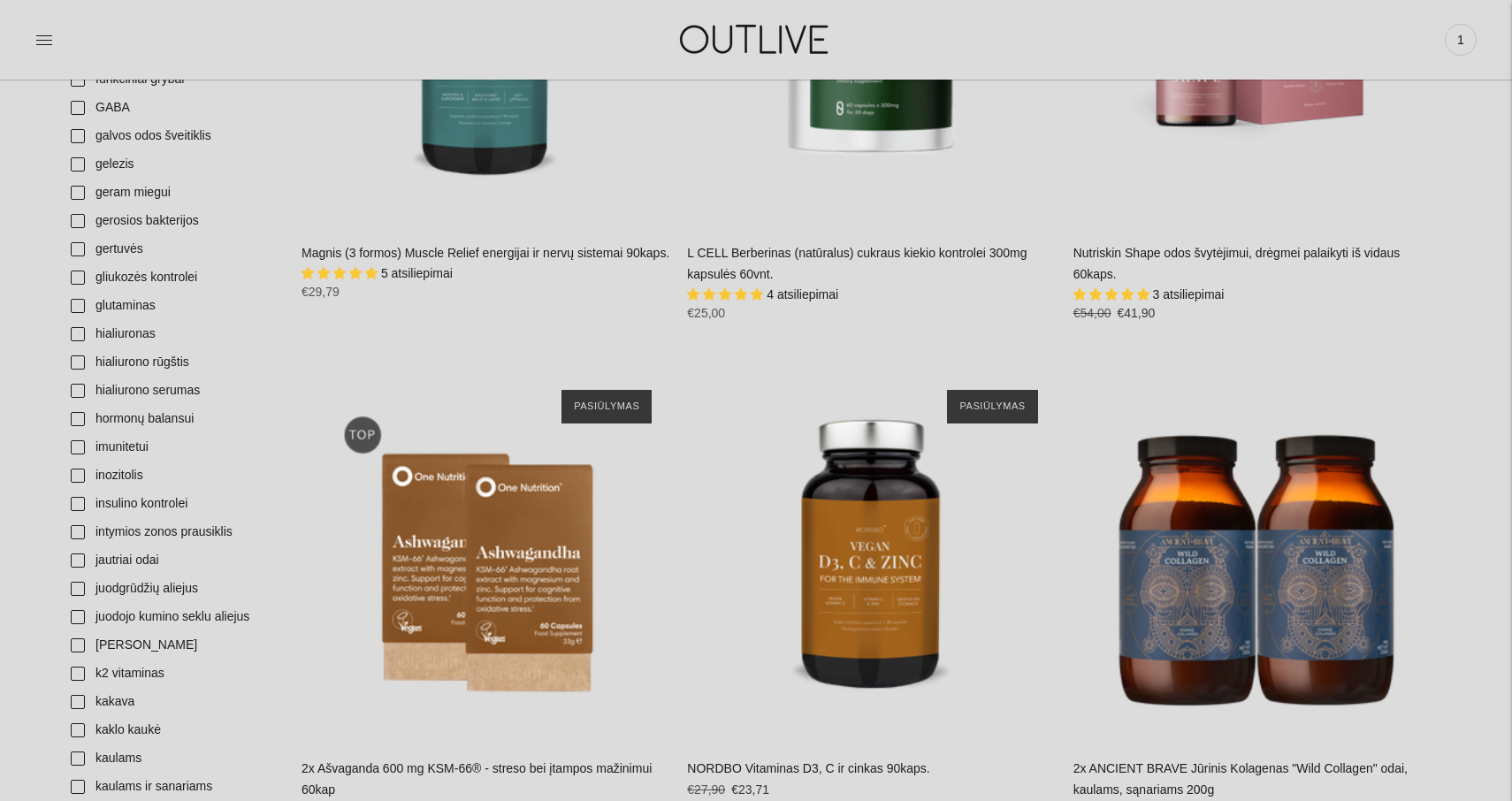
scroll to position [3402, 0]
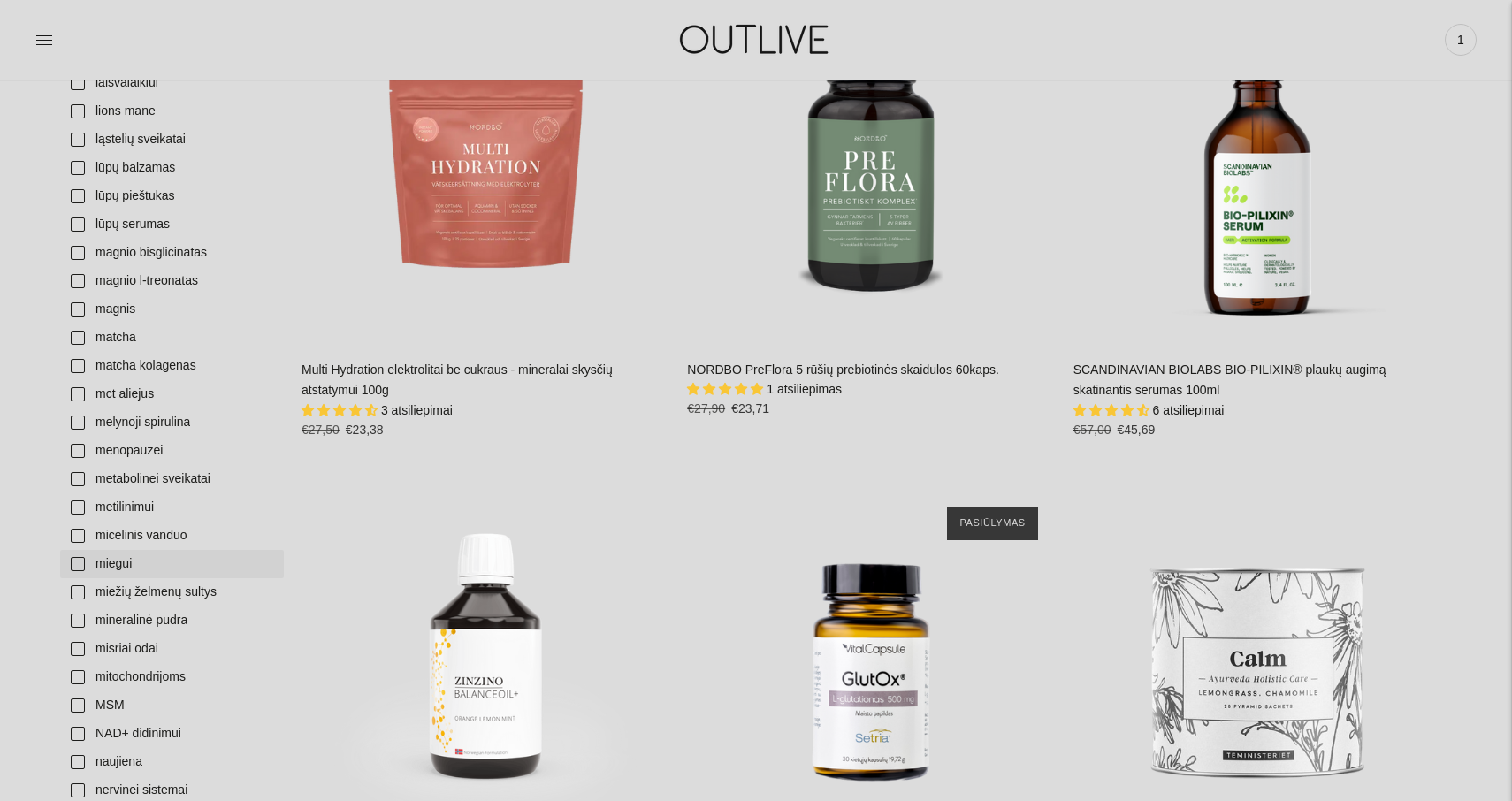
click at [77, 562] on link "miegui" at bounding box center [172, 564] width 224 height 28
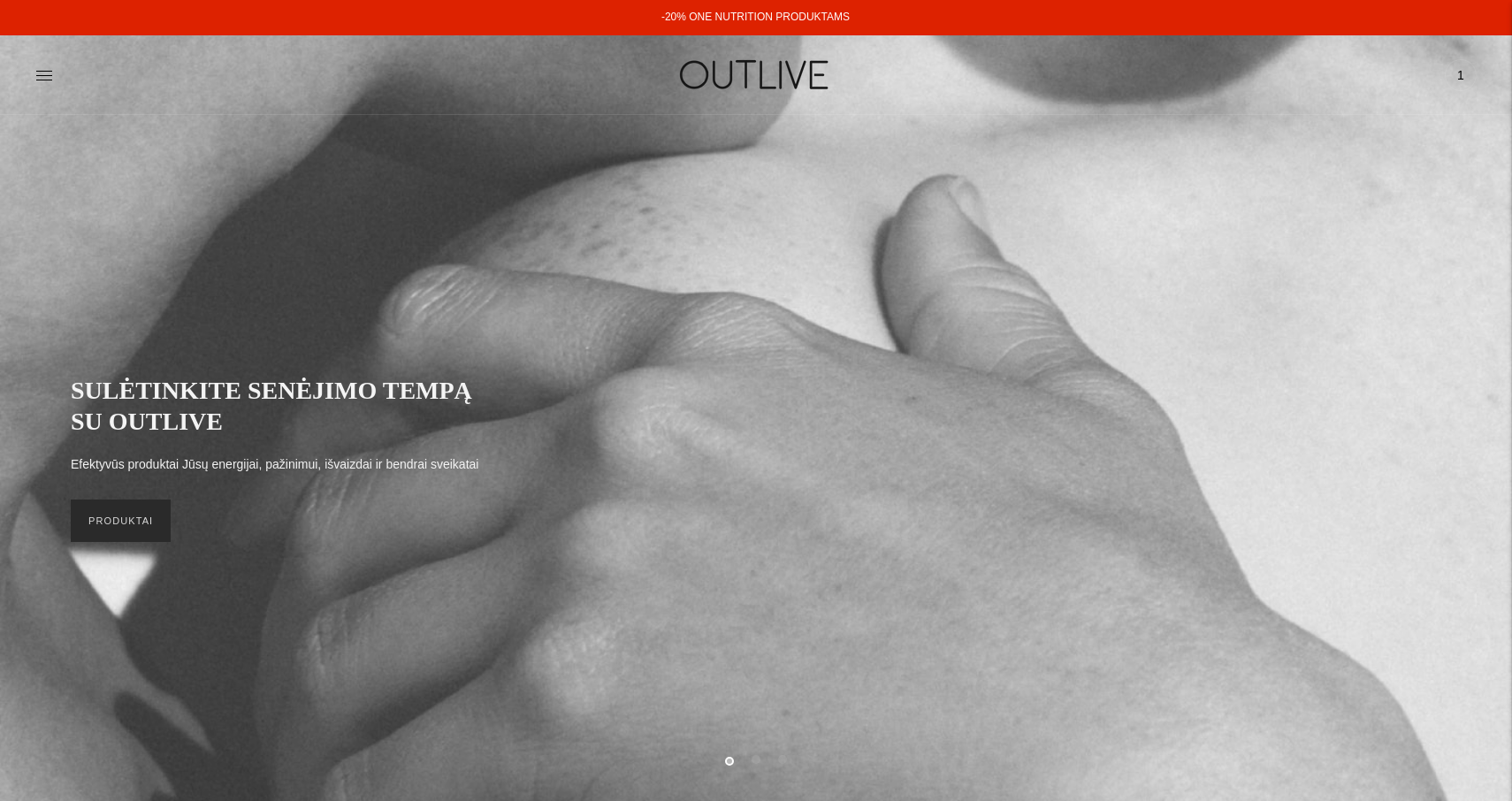
click at [122, 526] on link "PRODUKTAI" at bounding box center [121, 520] width 100 height 43
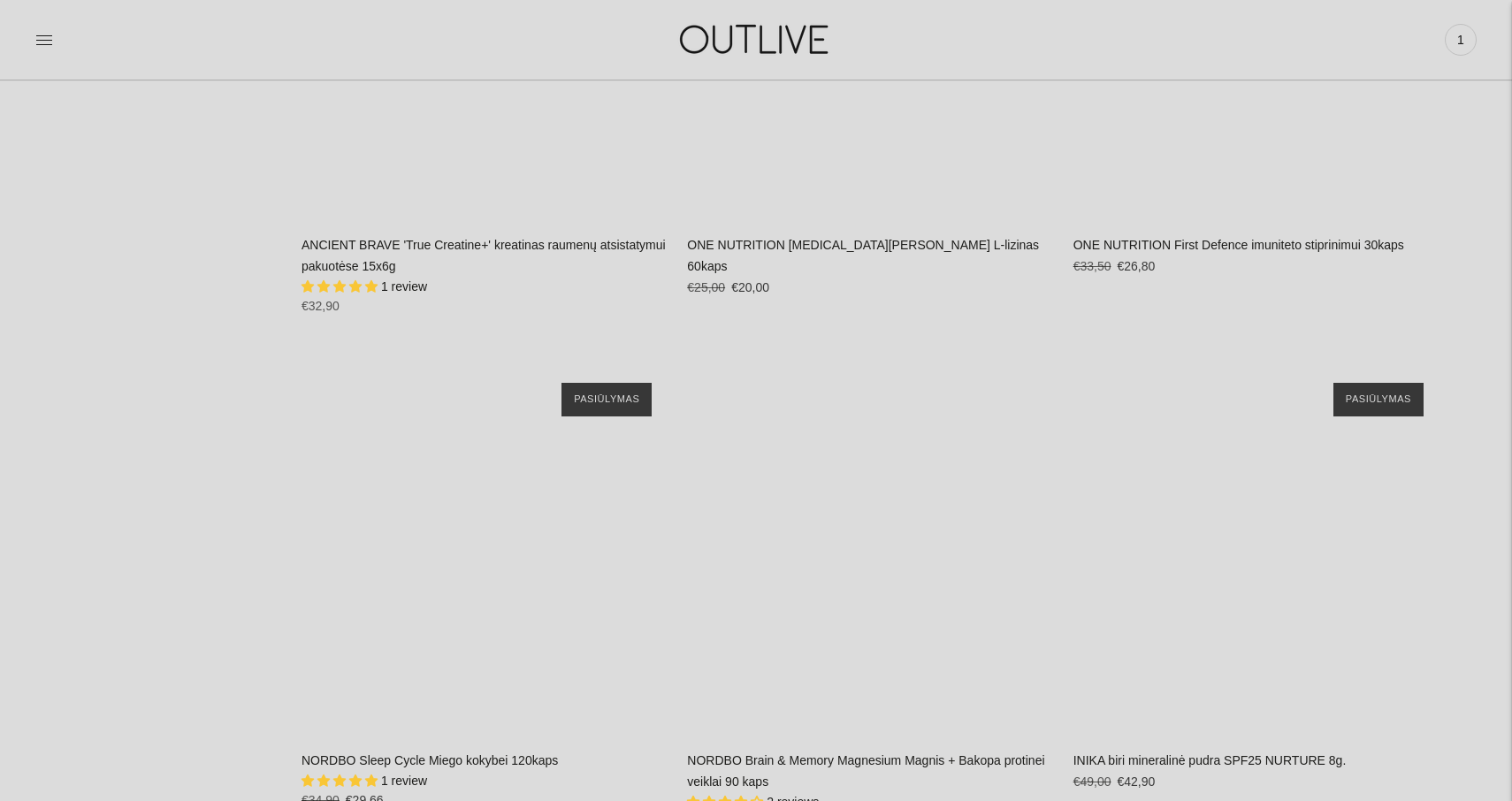
scroll to position [30894, 0]
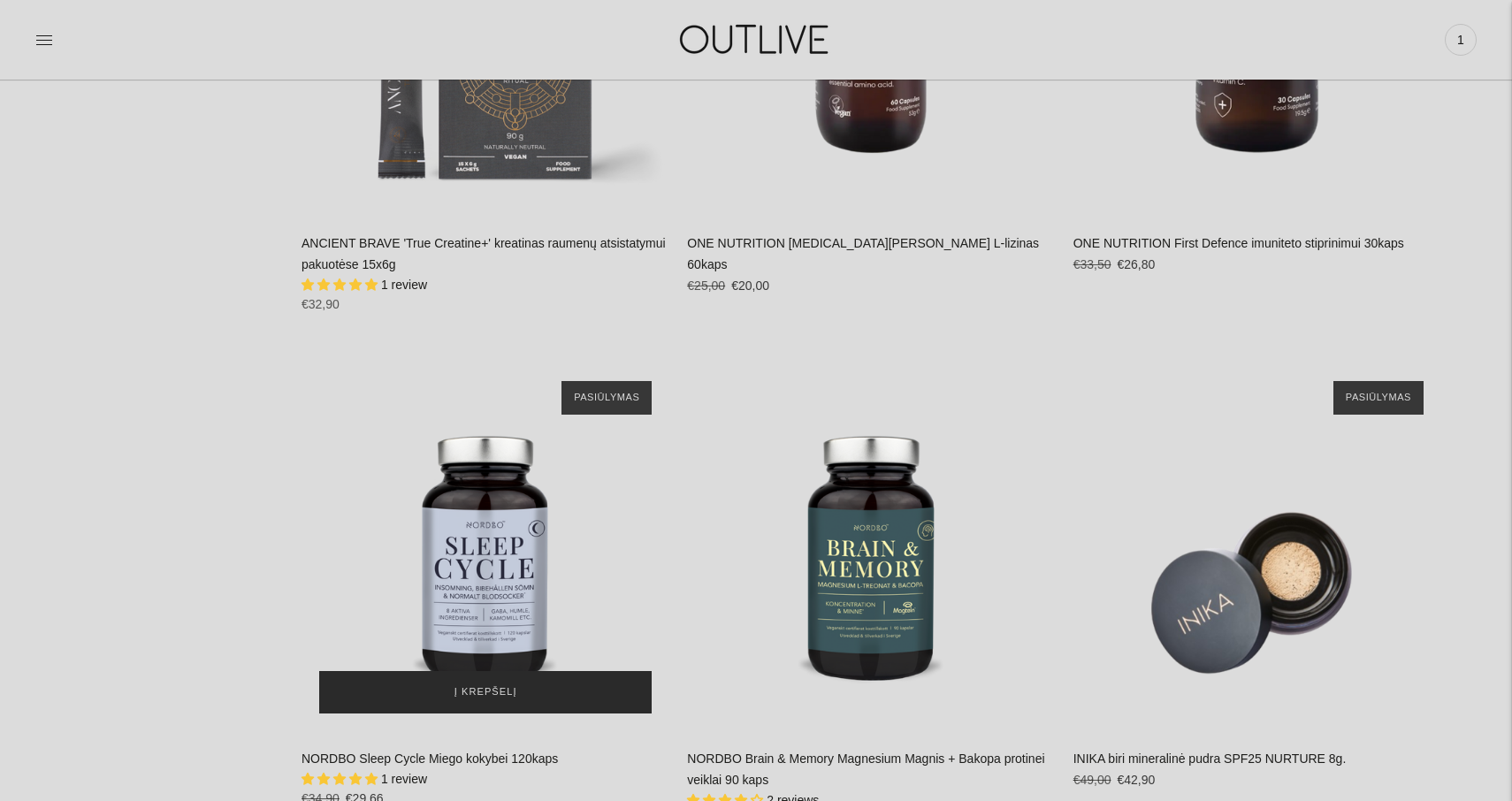
click at [483, 683] on span "Į krepšelį" at bounding box center [486, 692] width 63 height 18
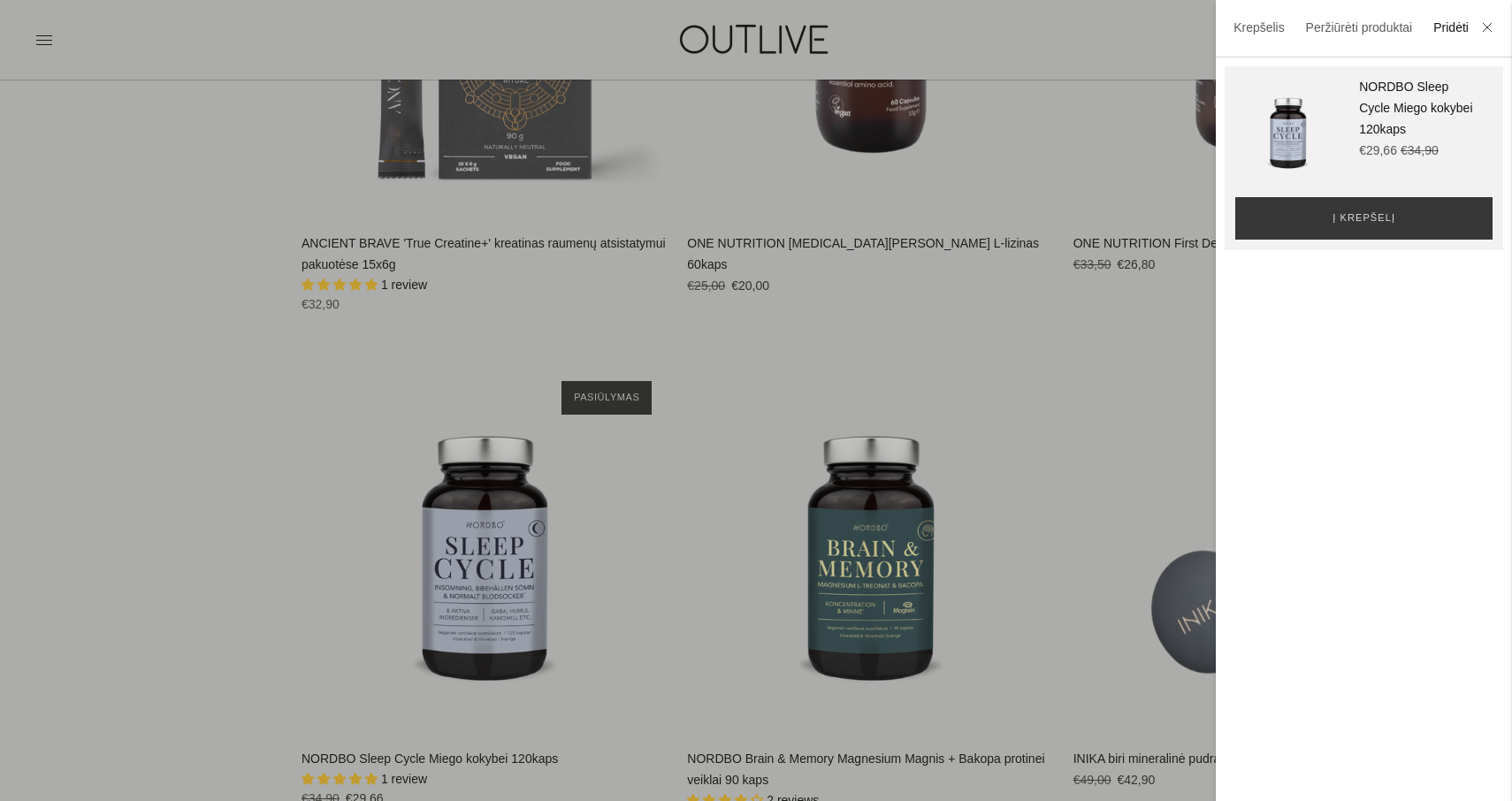
click at [103, 497] on div at bounding box center [756, 400] width 1512 height 801
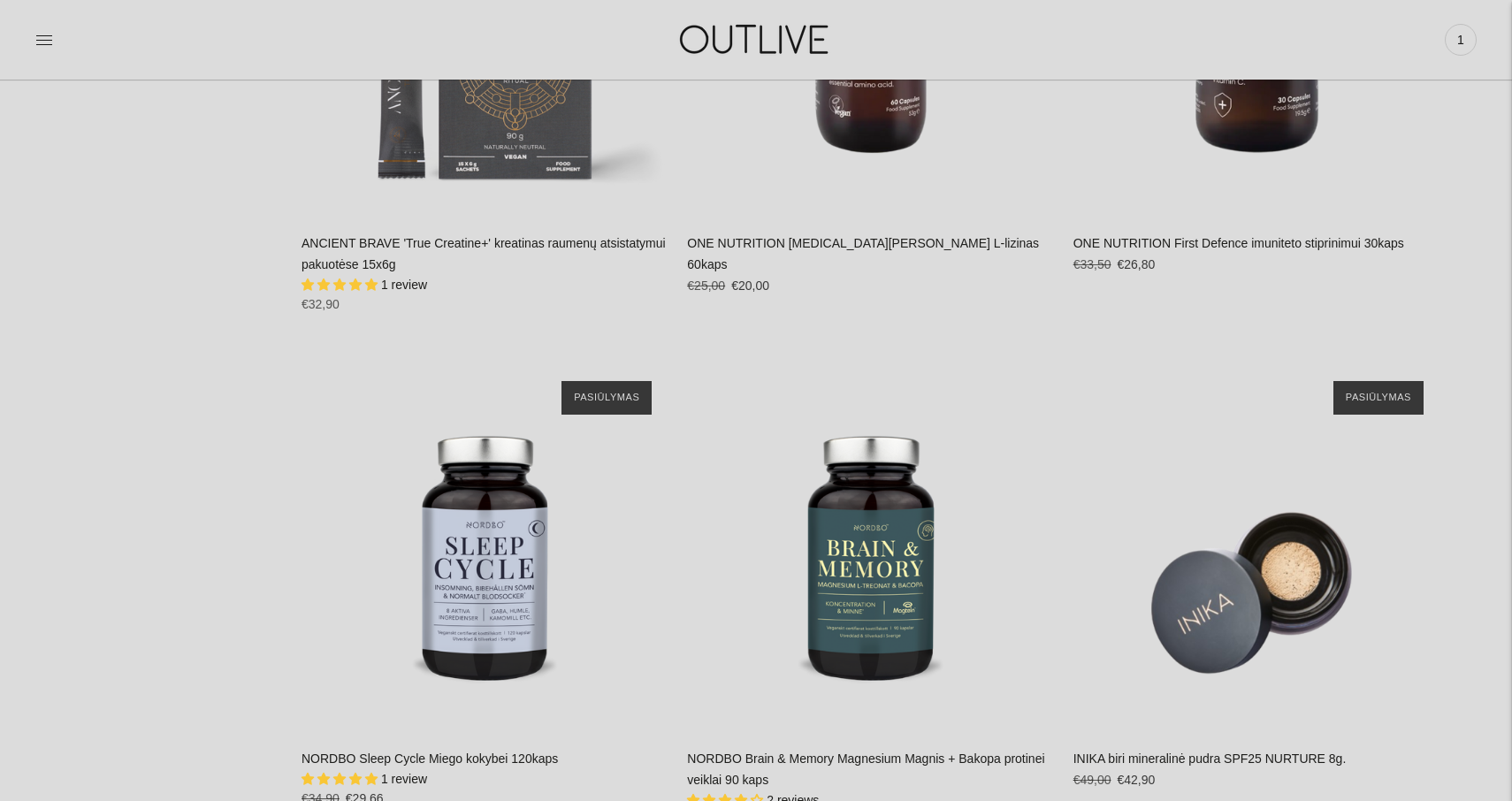
click at [765, 40] on img at bounding box center [756, 39] width 221 height 61
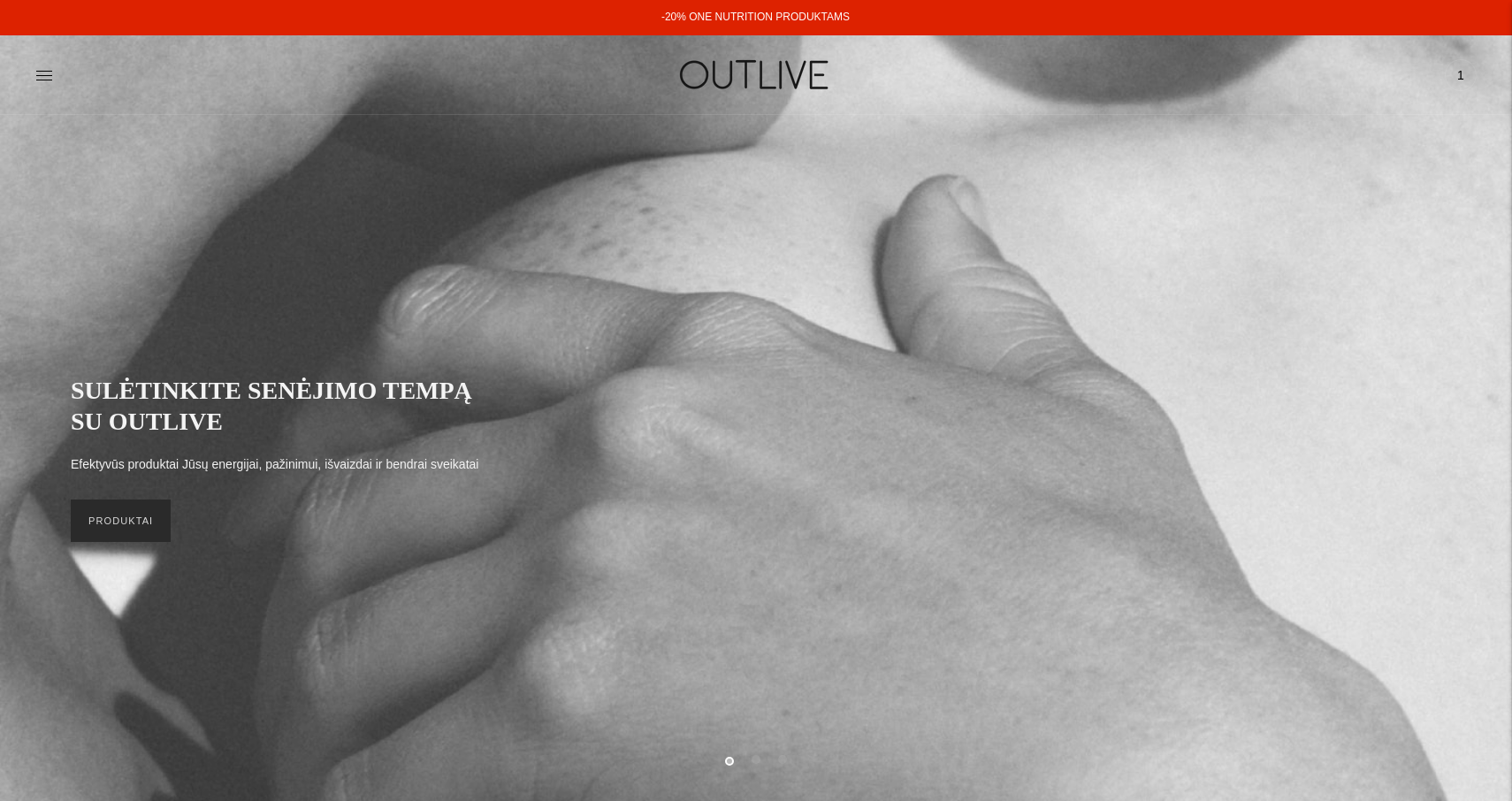
click at [138, 519] on link "PRODUKTAI" at bounding box center [121, 520] width 100 height 43
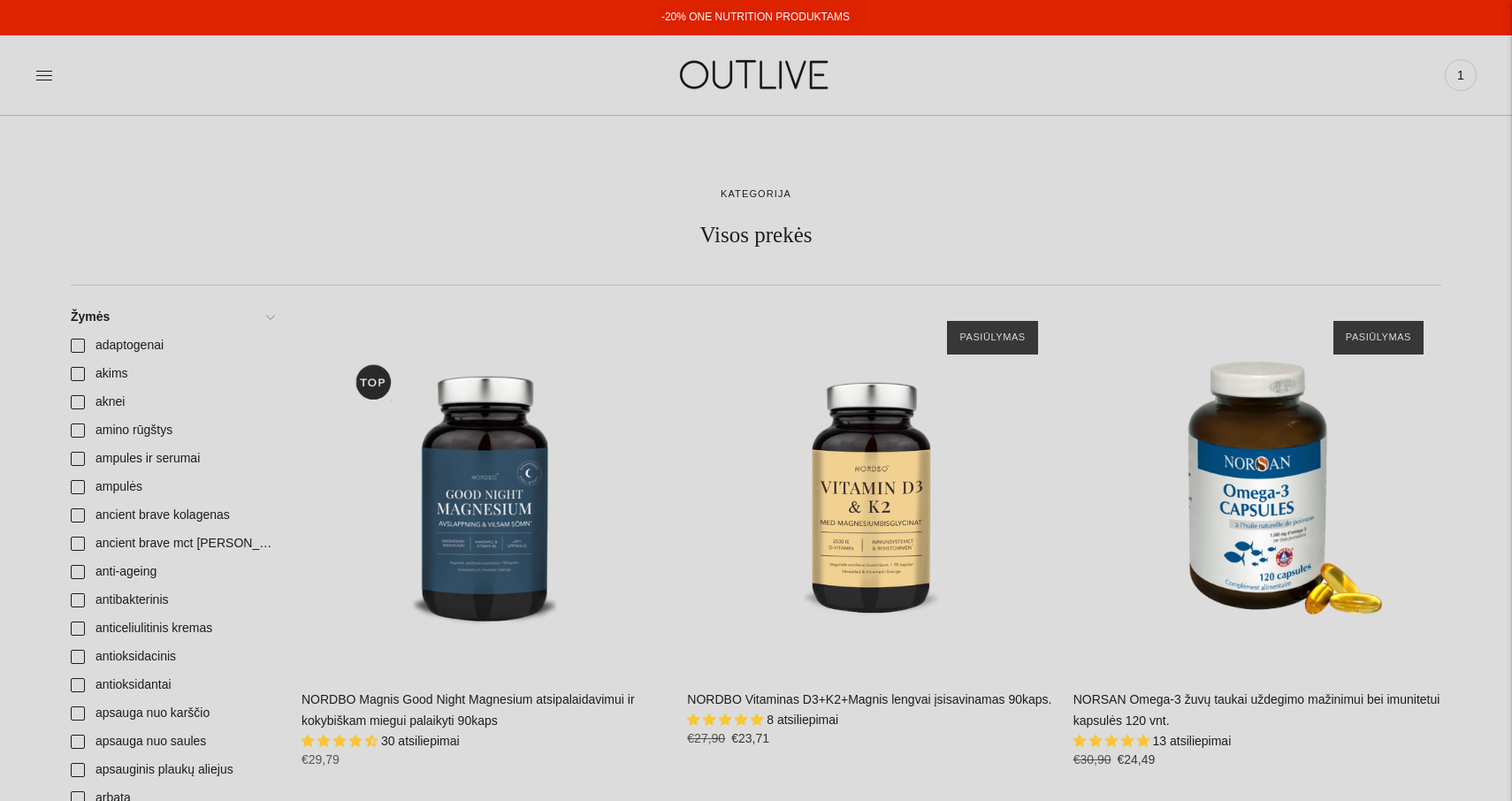
scroll to position [500, 0]
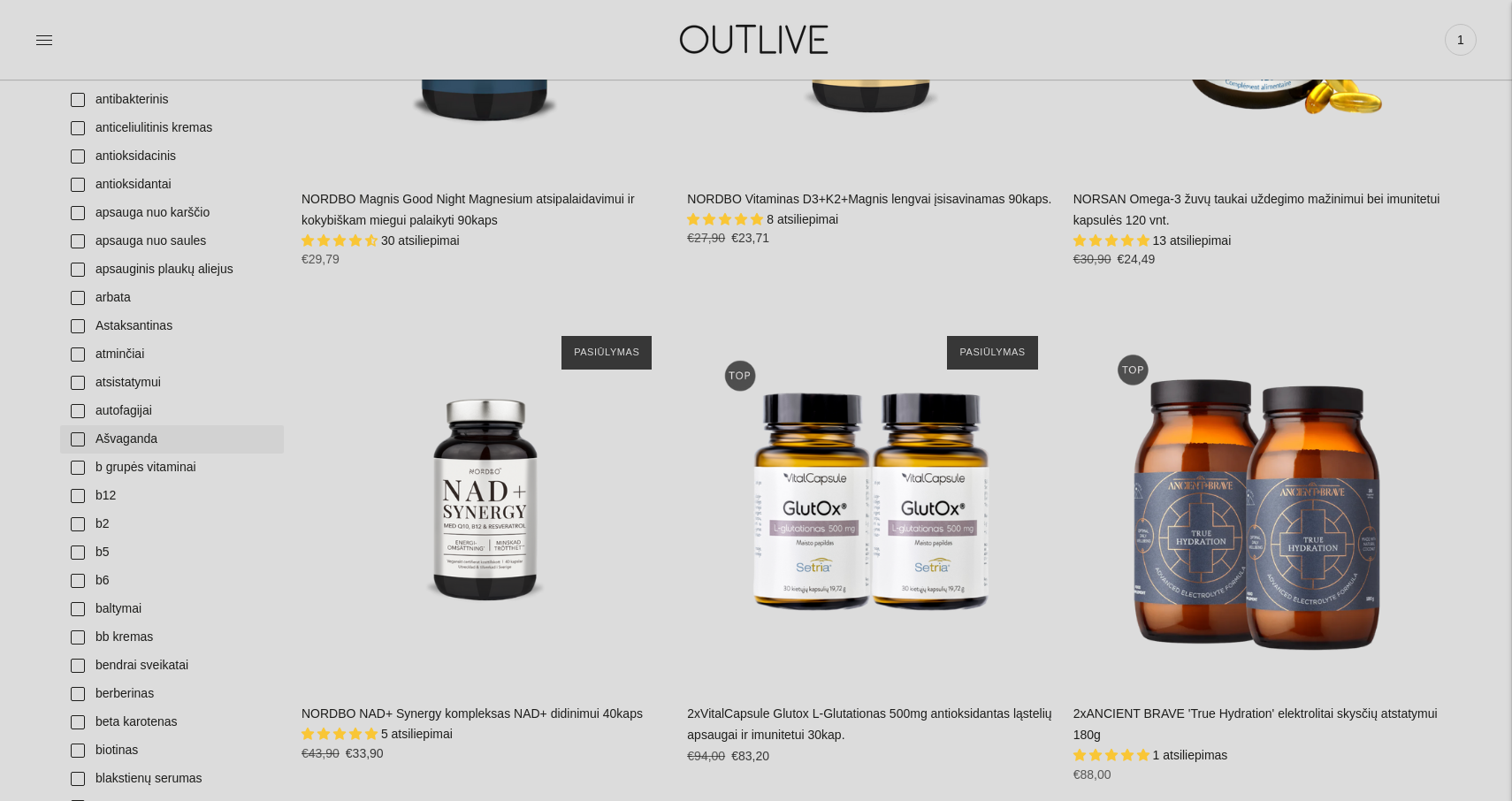
click at [129, 437] on link "Ašvaganda" at bounding box center [172, 439] width 224 height 28
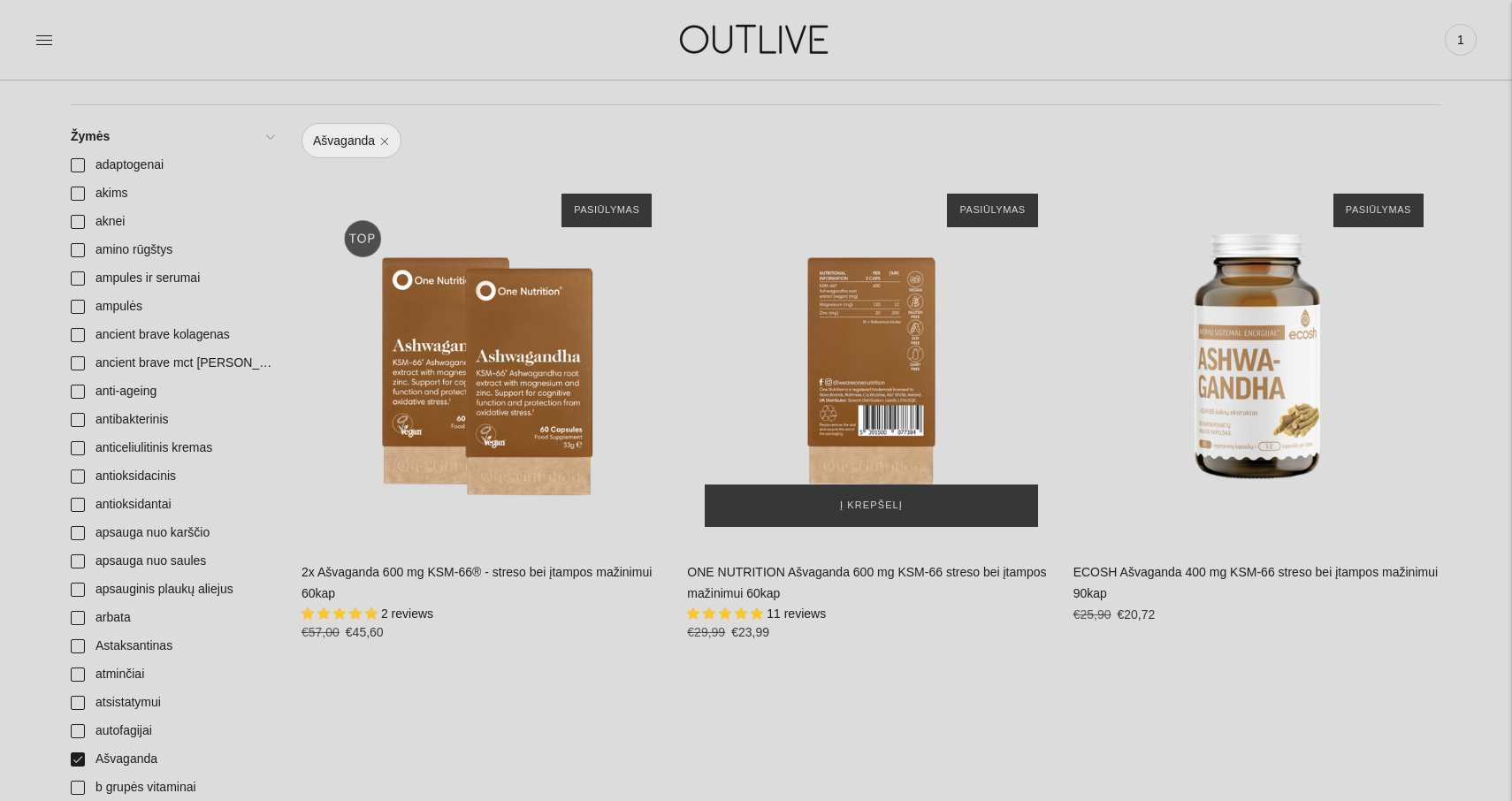
scroll to position [186, 0]
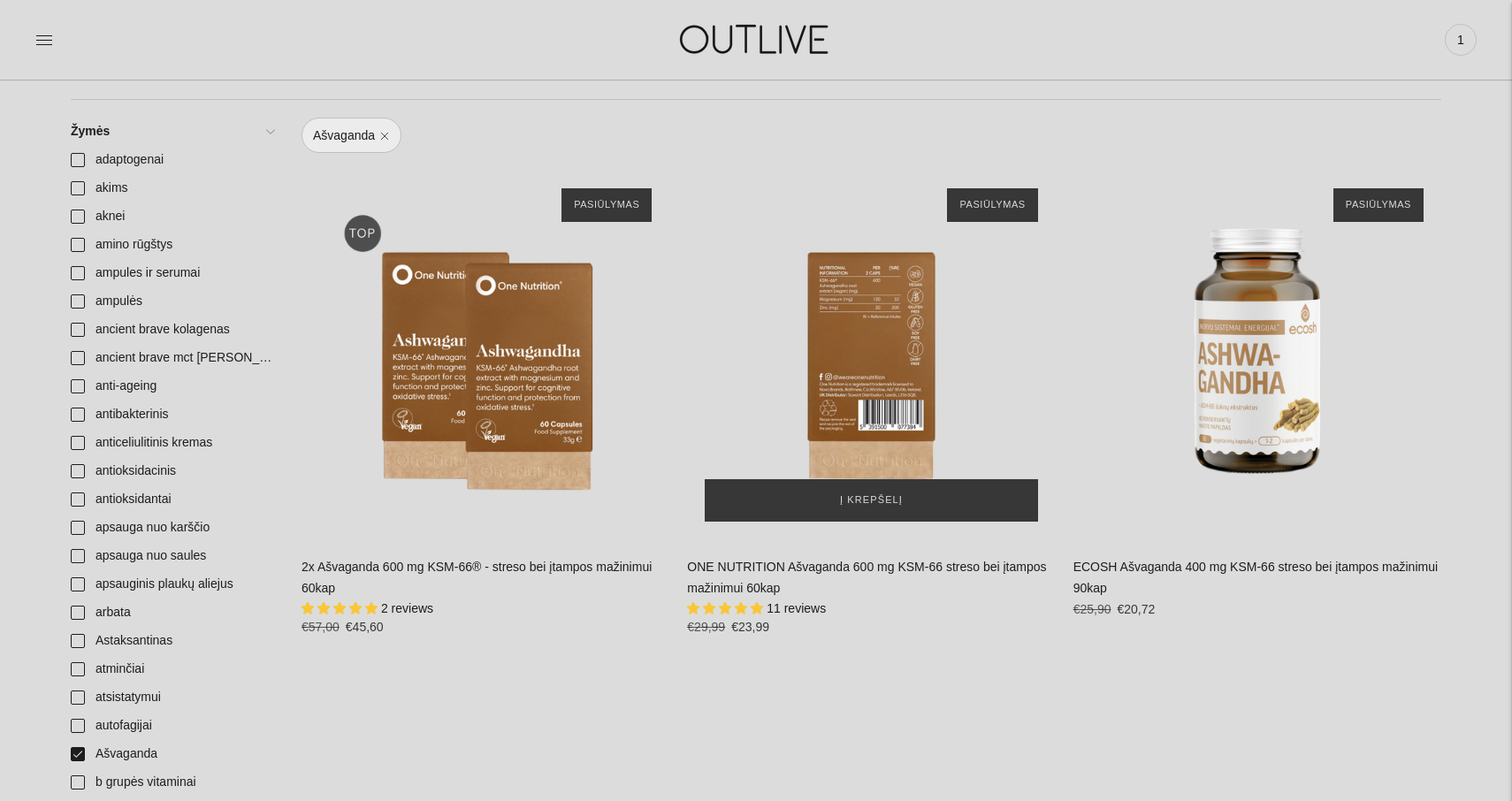
click at [868, 362] on div "ONE NUTRITION Ašvaganda 600 mg KSM-66 streso bei įtampos mažinimui 60kap\a" at bounding box center [870, 354] width 367 height 367
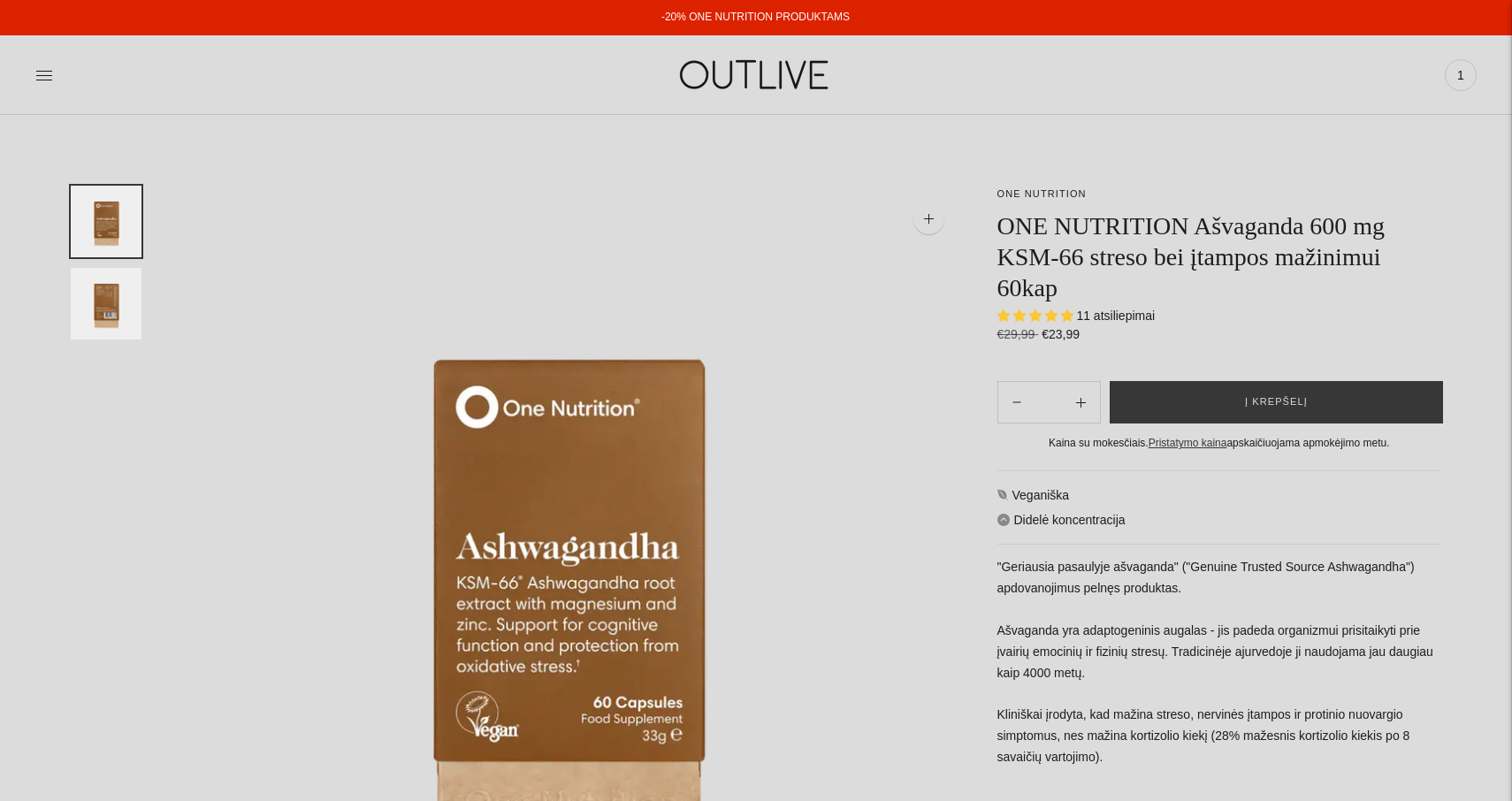
select select "**********"
click at [1281, 400] on span "Į krepšelį" at bounding box center [1276, 401] width 63 height 18
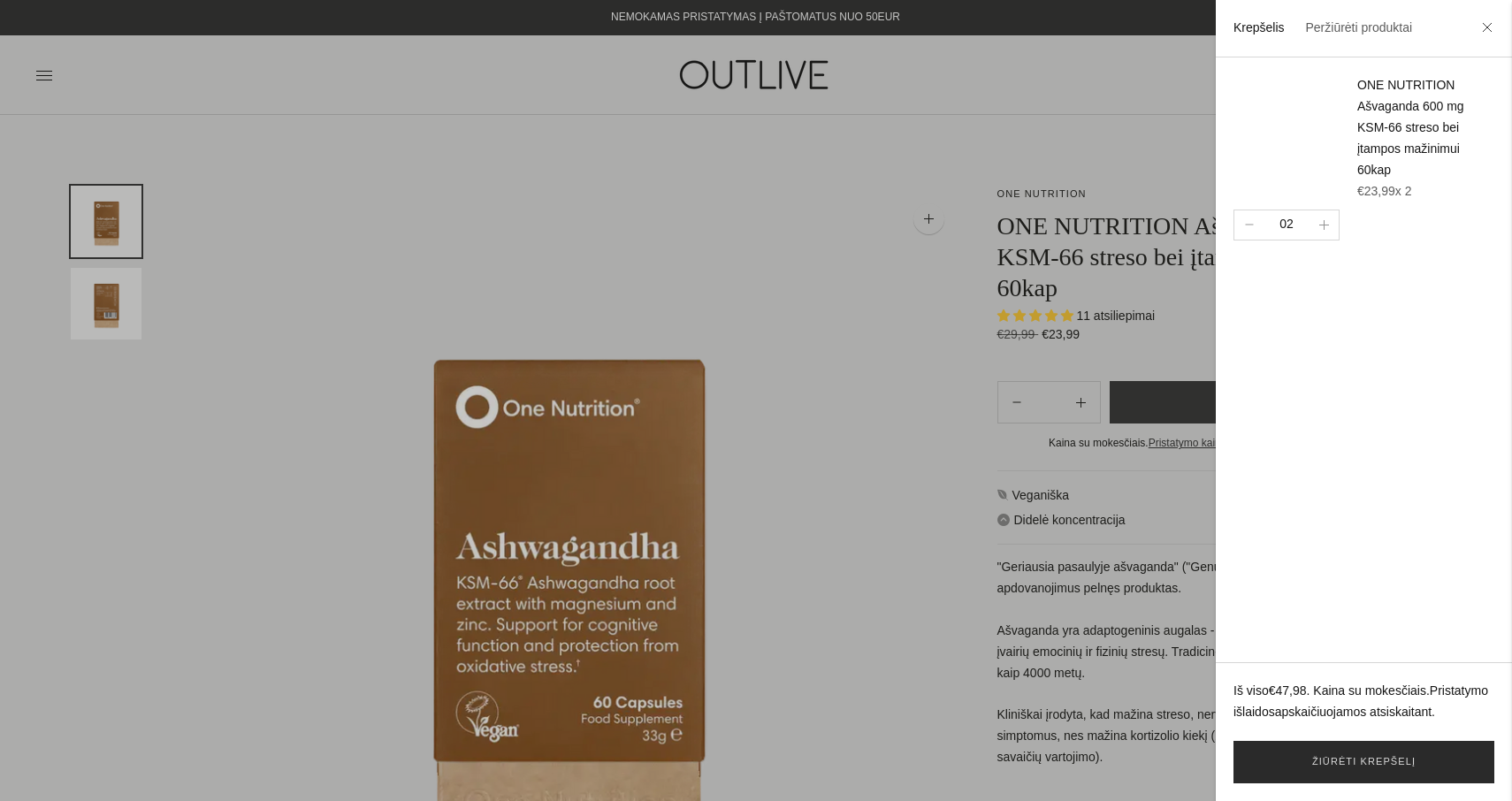
click at [1361, 759] on link "Žiūrėti krepšelį" at bounding box center [1363, 761] width 261 height 43
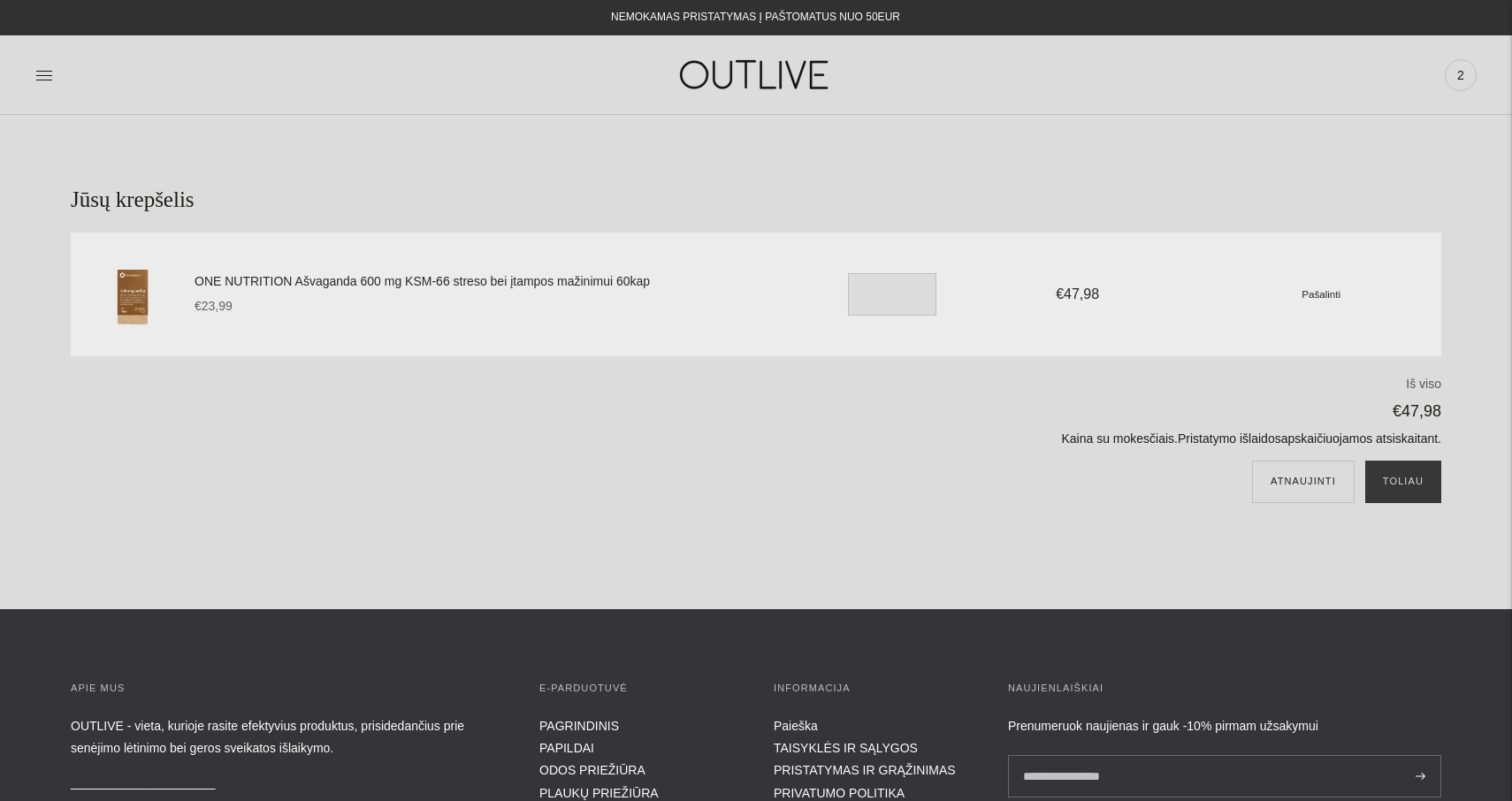
click at [751, 65] on img at bounding box center [756, 75] width 221 height 61
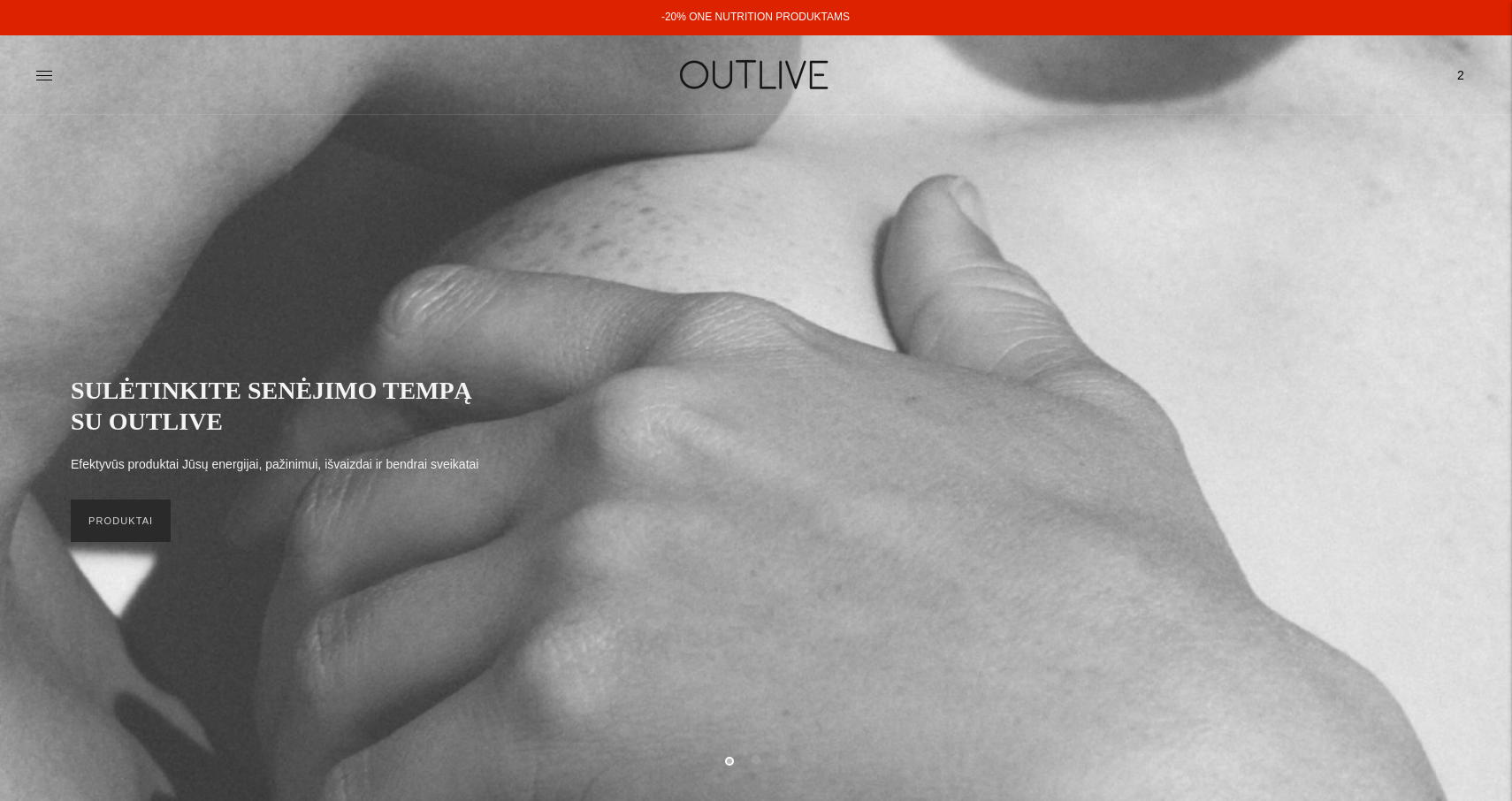
click at [154, 521] on link "PRODUKTAI" at bounding box center [121, 520] width 100 height 43
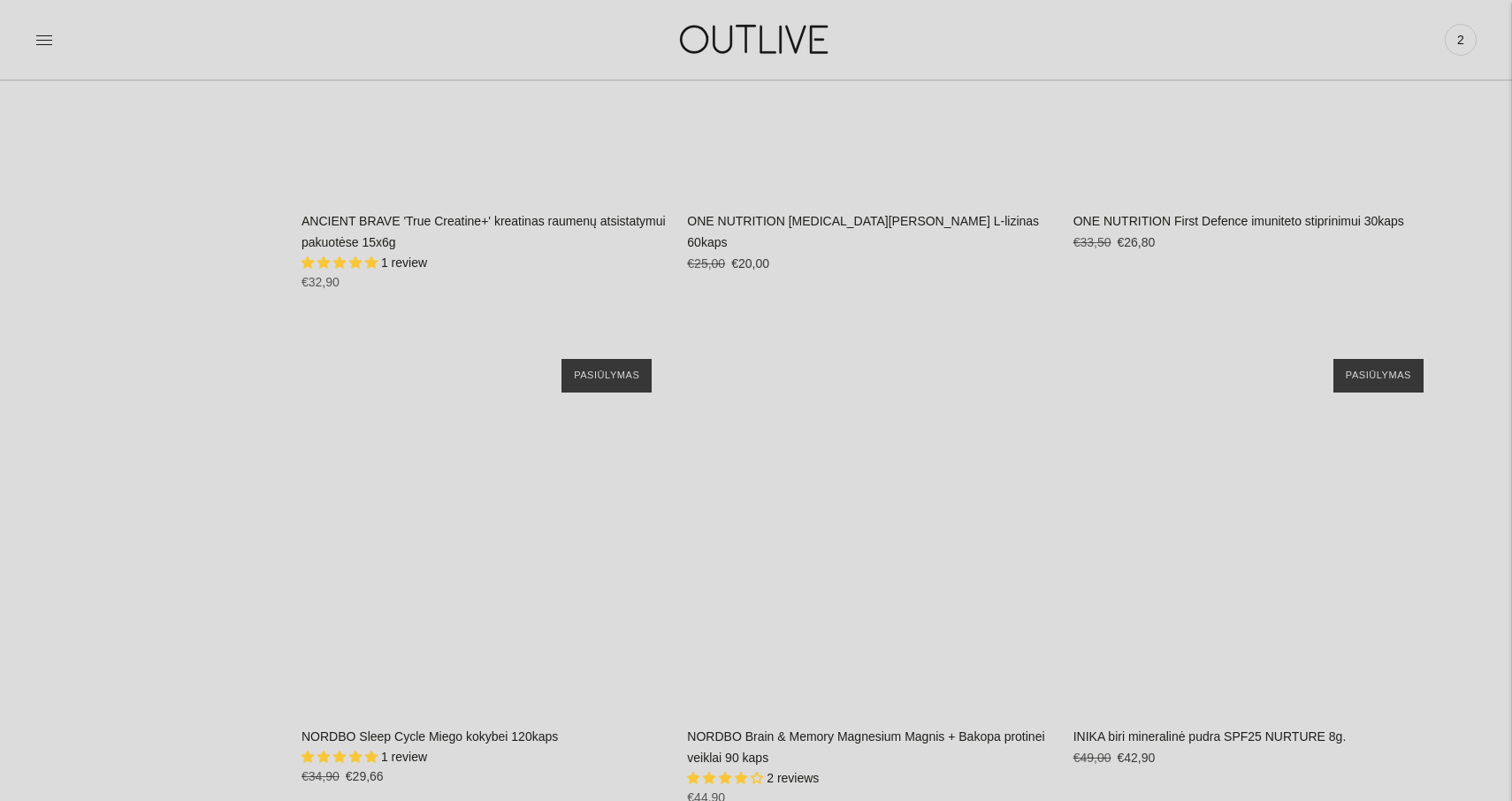
scroll to position [30958, 0]
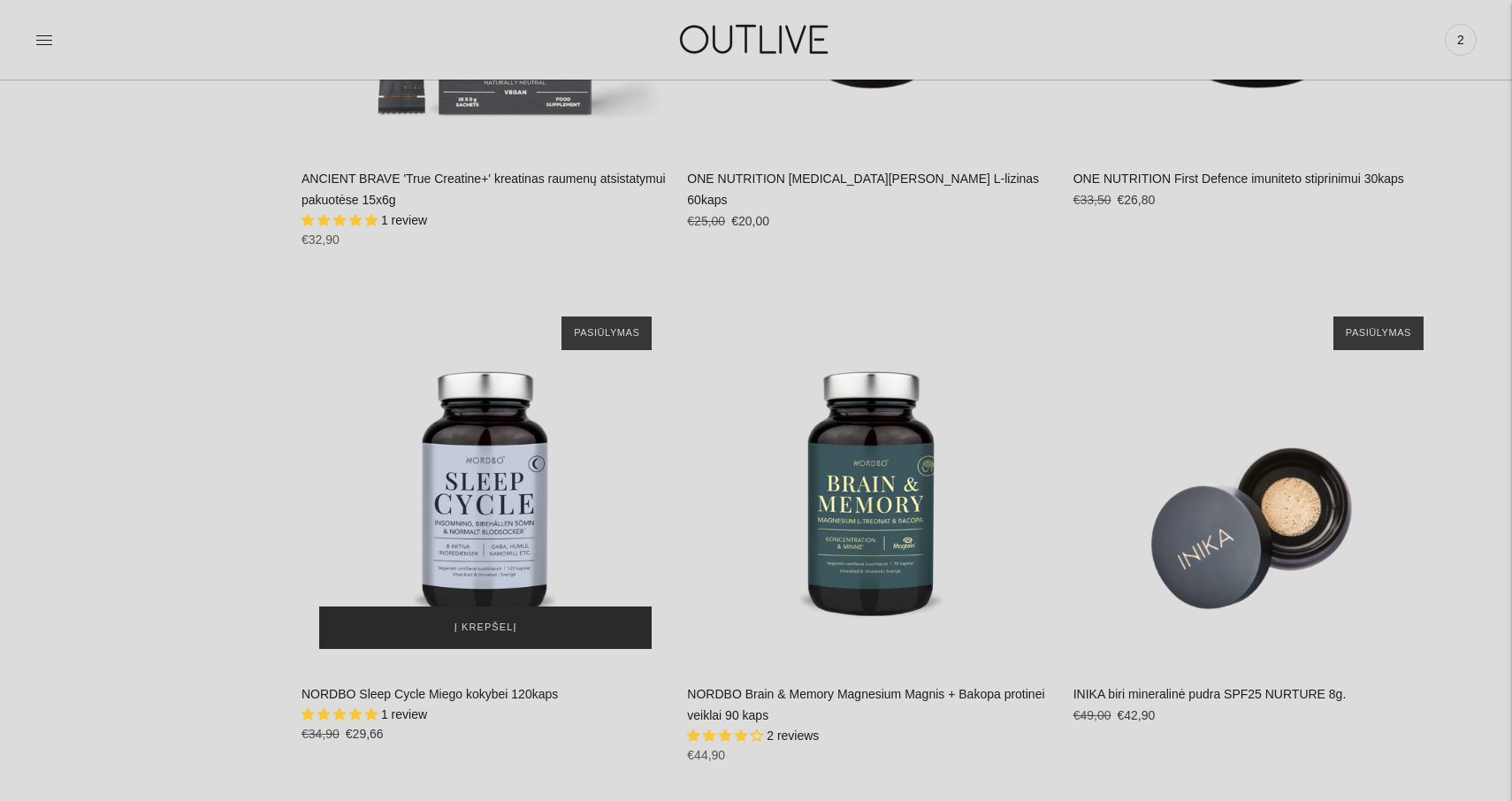
click at [483, 619] on span "Į krepšelį" at bounding box center [486, 627] width 63 height 18
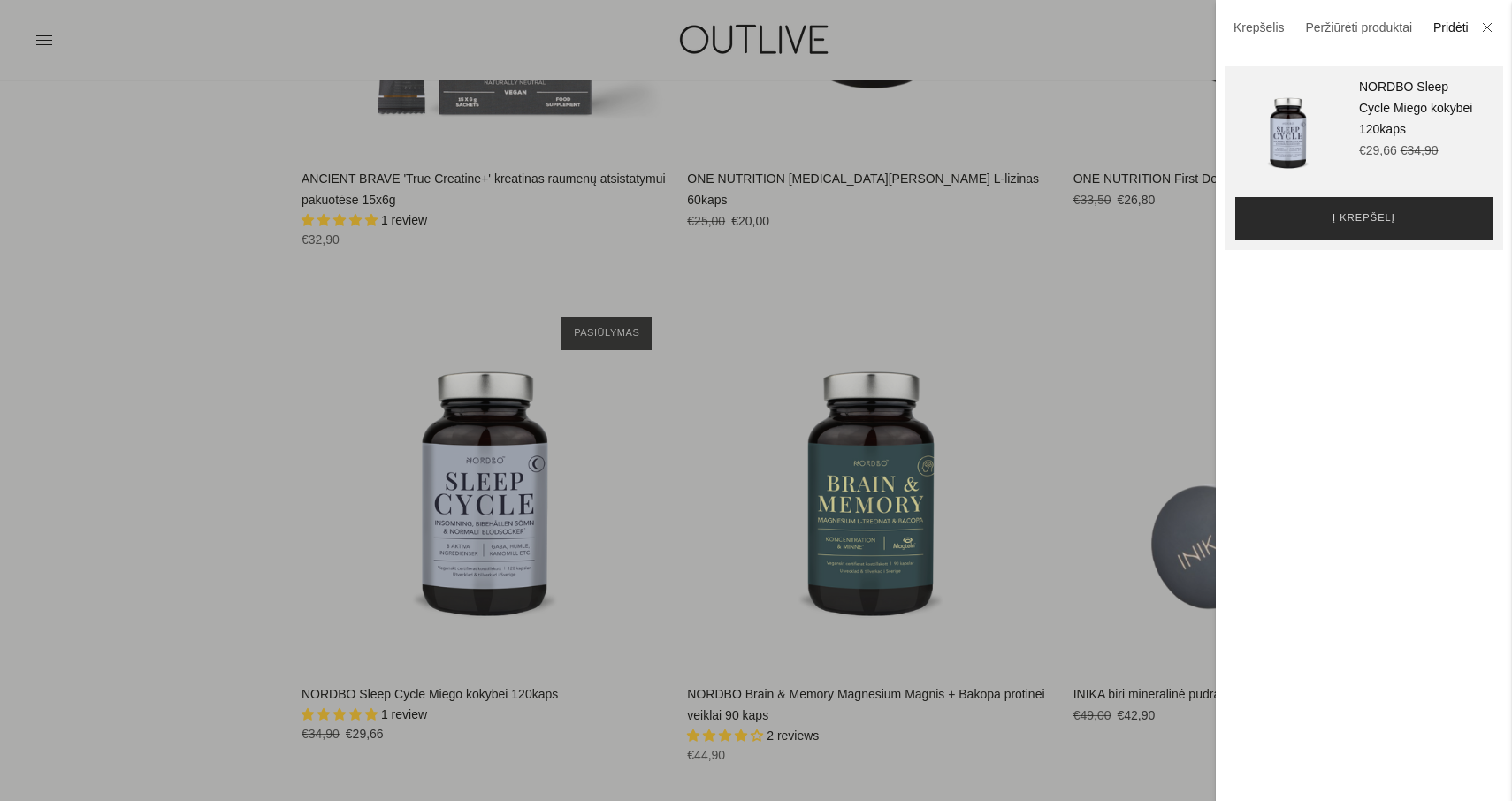
click at [1376, 216] on span "Į krepšelį" at bounding box center [1364, 218] width 63 height 18
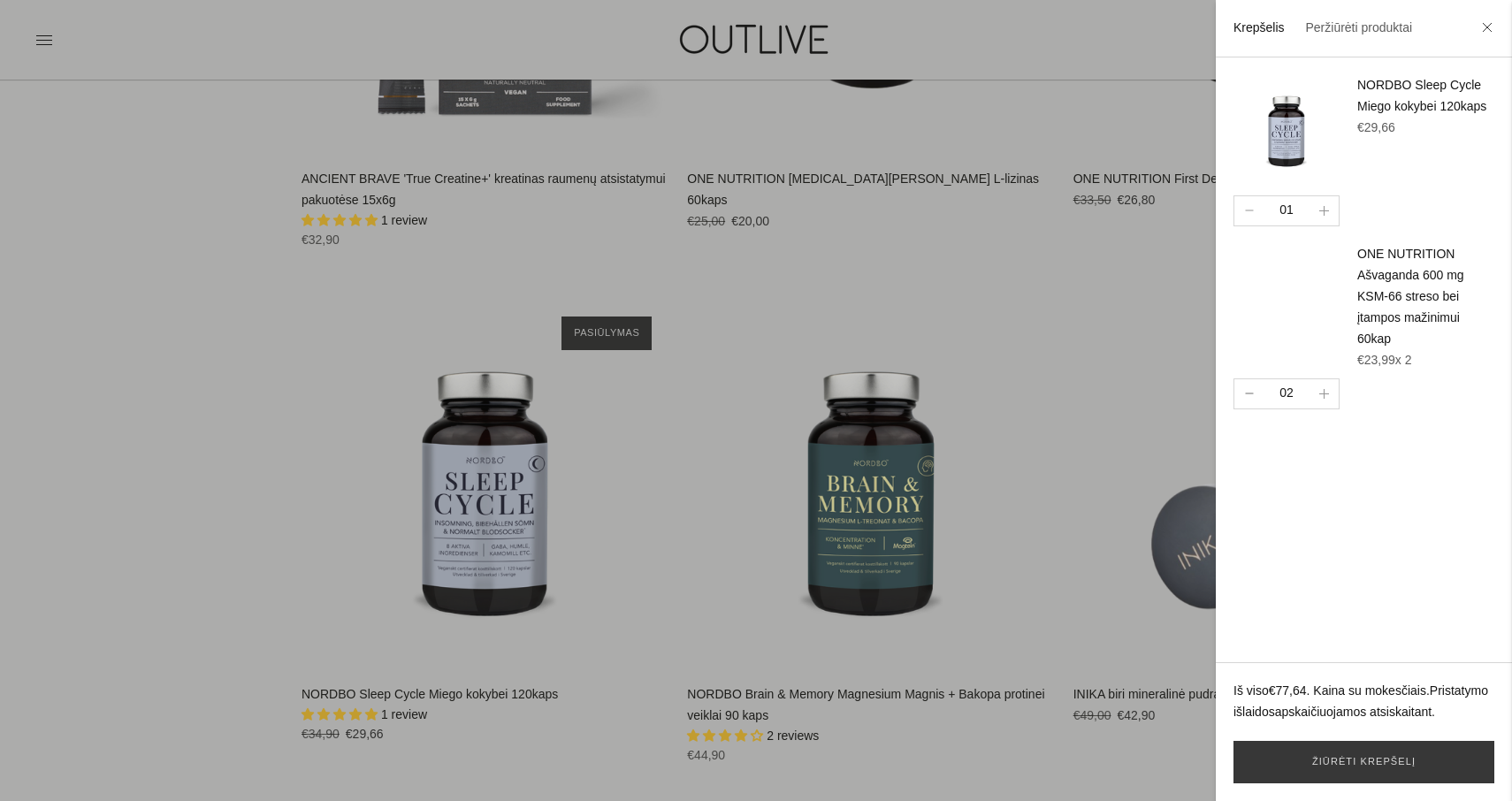
click at [1248, 381] on button "button" at bounding box center [1248, 394] width 29 height 29
click at [1362, 756] on link "Žiūrėti krepšelį" at bounding box center [1363, 761] width 261 height 43
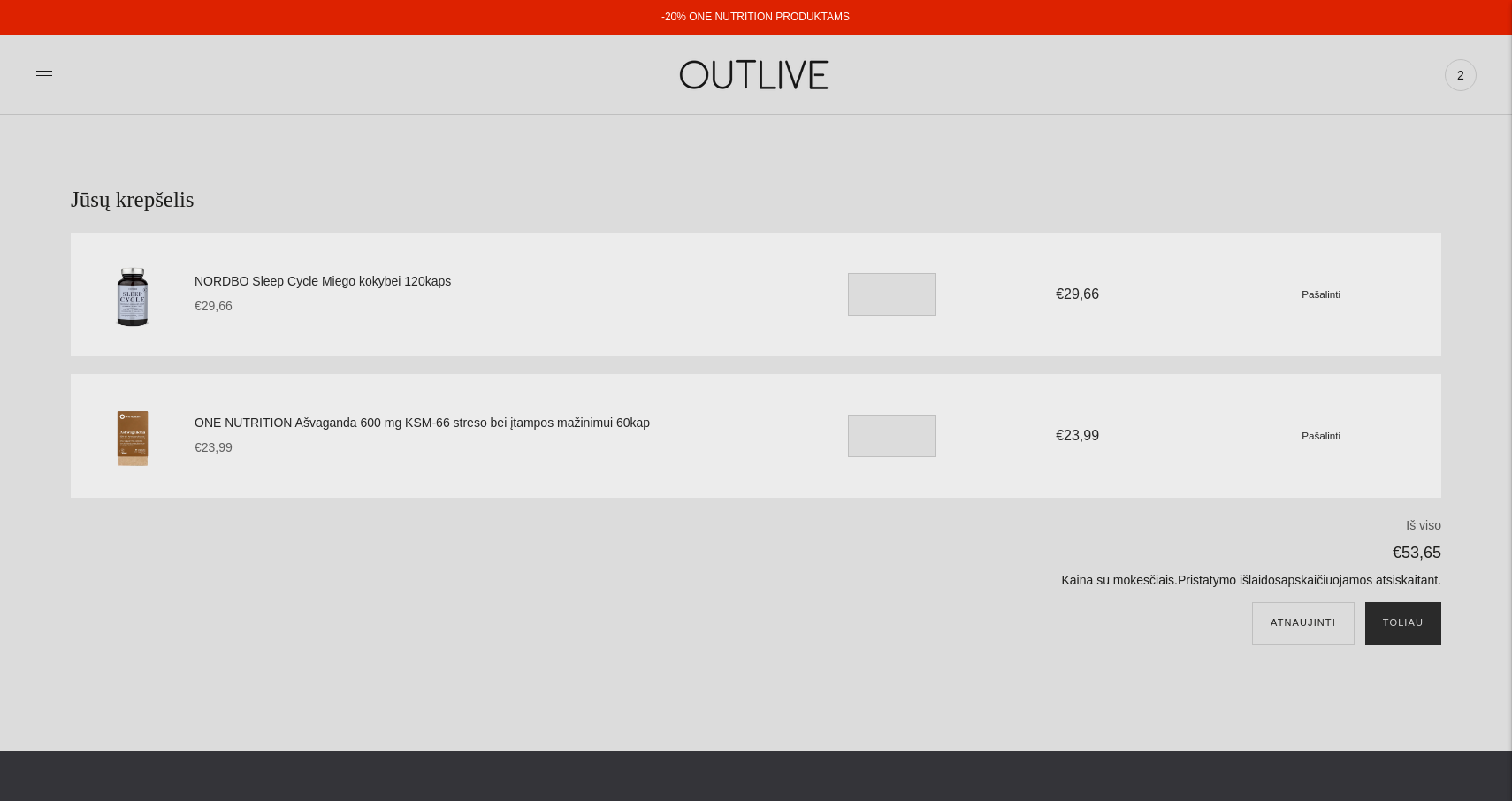
click at [1401, 621] on button "Toliau" at bounding box center [1403, 623] width 76 height 43
